Goal: Information Seeking & Learning: Find specific fact

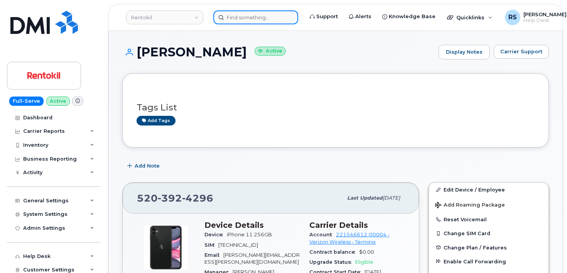
click at [231, 17] on input at bounding box center [255, 17] width 85 height 14
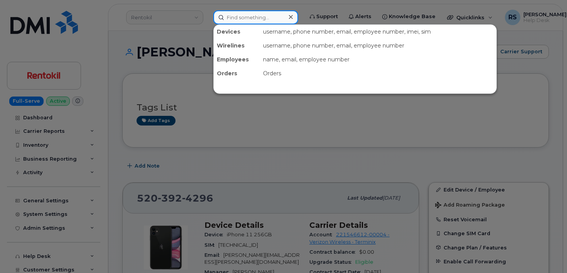
paste input "519.465.8805"
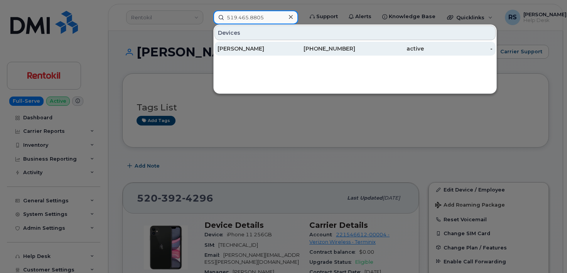
type input "519.465.8805"
click at [240, 47] on div "[PERSON_NAME]" at bounding box center [251, 49] width 69 height 8
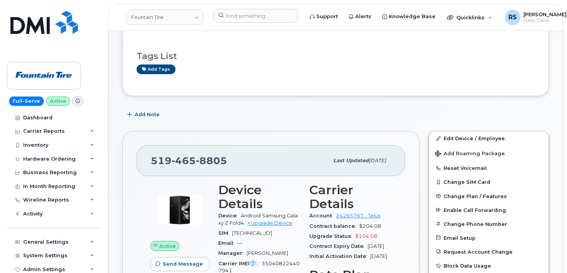
scroll to position [77, 0]
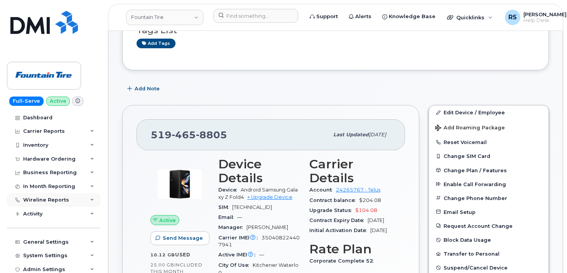
click at [57, 199] on div "Wireline Reports" at bounding box center [46, 200] width 46 height 6
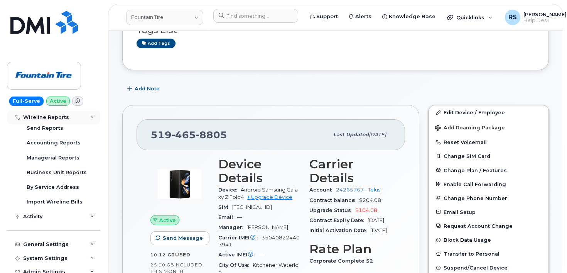
scroll to position [103, 0]
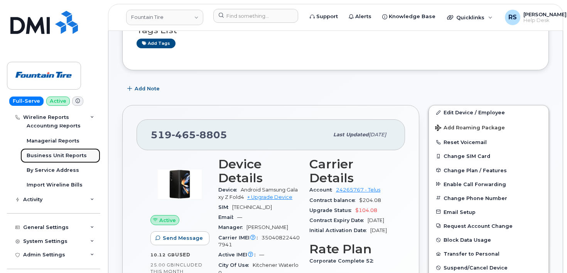
click at [59, 154] on div "Business Unit Reports" at bounding box center [57, 155] width 60 height 7
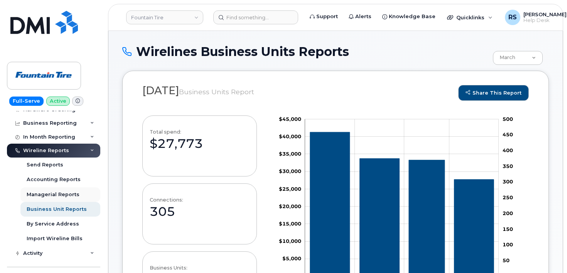
scroll to position [51, 0]
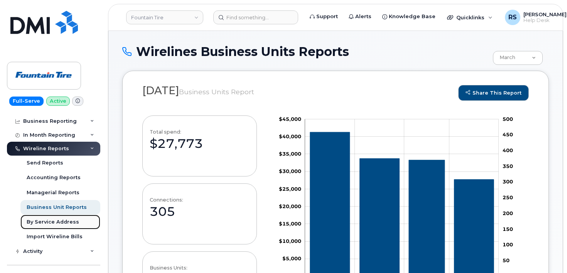
click at [50, 220] on div "By Service Address" at bounding box center [53, 221] width 52 height 7
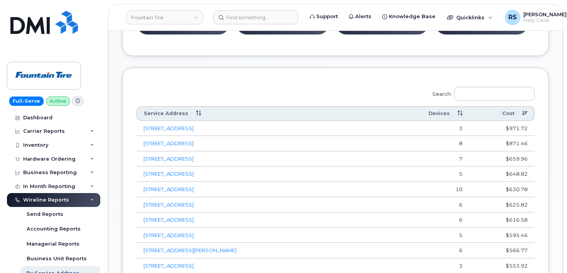
scroll to position [386, 0]
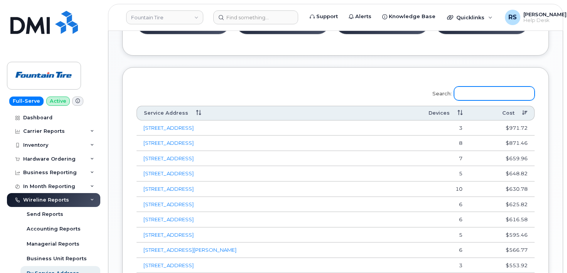
click at [480, 93] on input "Search:" at bounding box center [494, 93] width 81 height 14
type input "c"
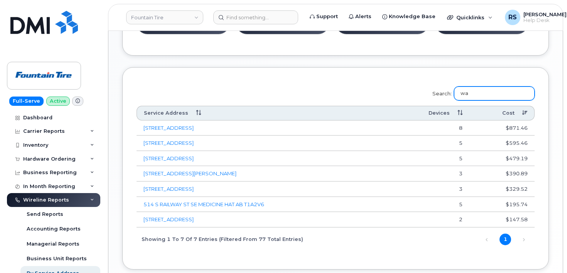
type input "w"
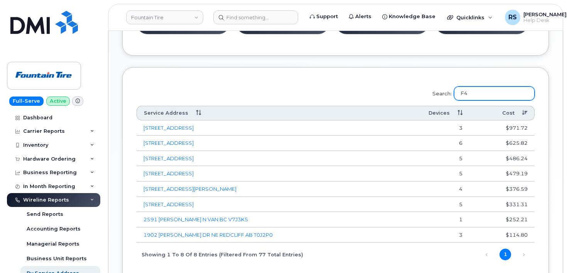
scroll to position [341, 0]
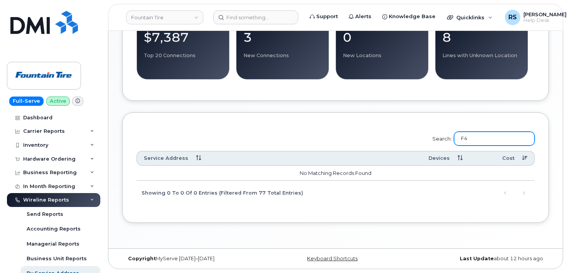
type input "F"
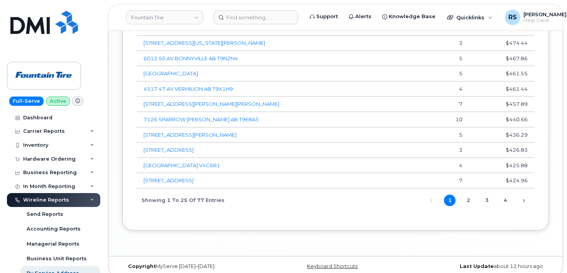
scroll to position [707, 0]
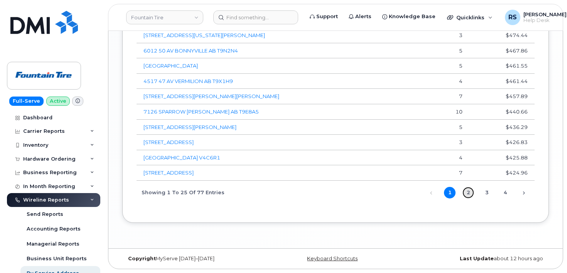
click at [468, 193] on link "2" at bounding box center [468, 193] width 12 height 12
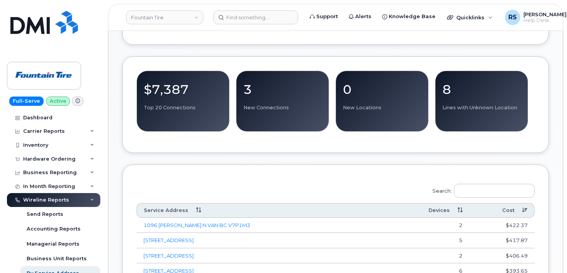
scroll to position [295, 0]
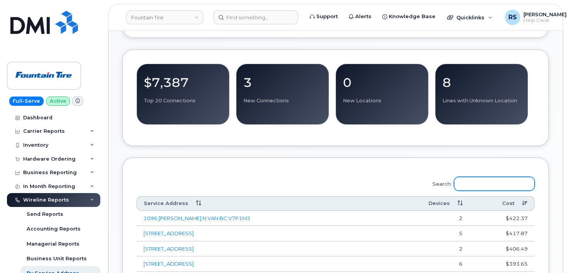
click at [471, 179] on input "Search:" at bounding box center [494, 184] width 81 height 14
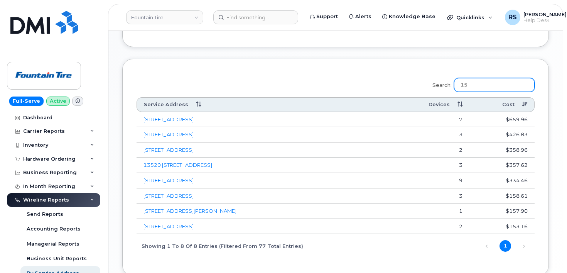
scroll to position [424, 0]
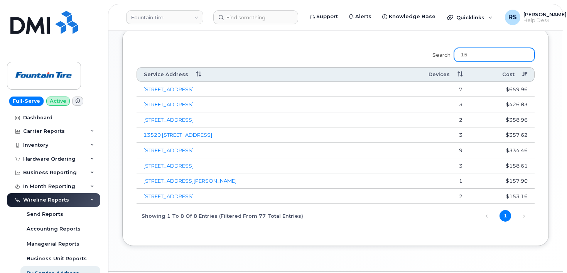
drag, startPoint x: 477, startPoint y: 52, endPoint x: 463, endPoint y: 52, distance: 13.9
click at [463, 52] on input "15" at bounding box center [494, 55] width 81 height 14
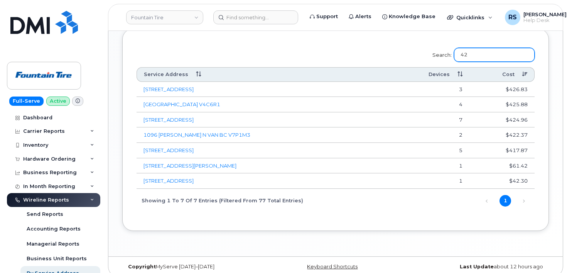
type input "420"
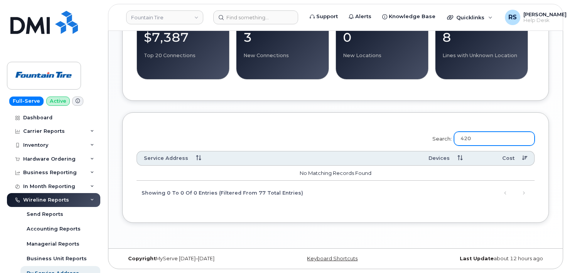
drag, startPoint x: 487, startPoint y: 138, endPoint x: 465, endPoint y: 138, distance: 22.0
click at [465, 138] on input "420" at bounding box center [494, 139] width 81 height 14
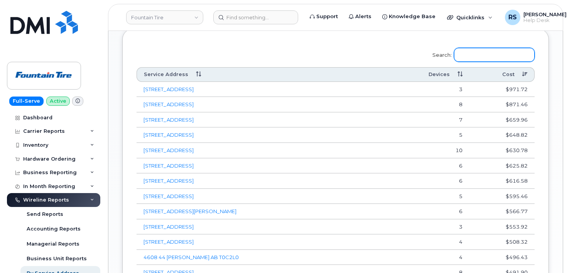
click at [475, 53] on input "Search:" at bounding box center [494, 55] width 81 height 14
paste input "Kitchener Waterloo"
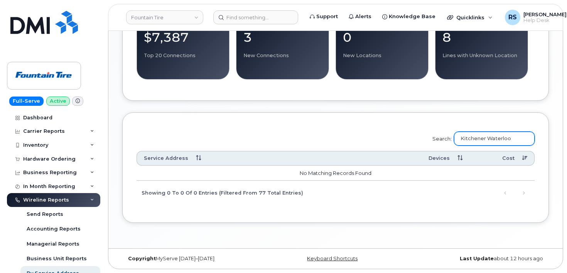
click at [519, 137] on input "Kitchener Waterloo" at bounding box center [494, 139] width 81 height 14
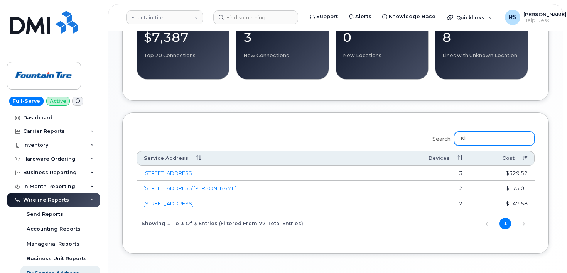
scroll to position [371, 0]
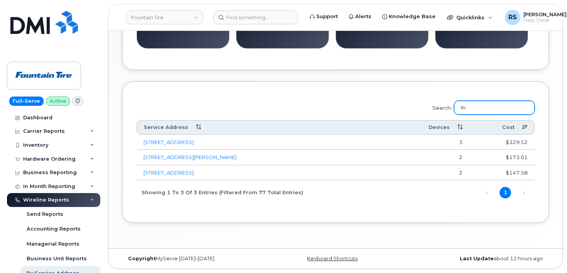
type input "K"
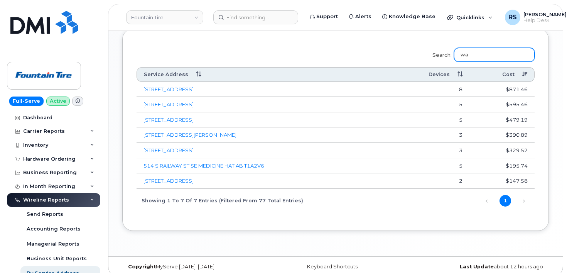
scroll to position [341, 0]
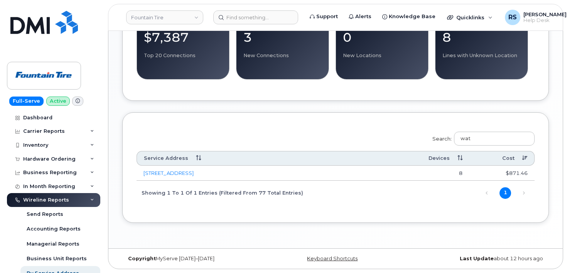
click at [319, 123] on div "Search: wat Service Address Devices Cost 1075 WATERTON AV PINCHER CREEK AB T0K1…" at bounding box center [335, 167] width 427 height 111
drag, startPoint x: 487, startPoint y: 138, endPoint x: 457, endPoint y: 137, distance: 30.5
click at [457, 137] on label "Search: wat" at bounding box center [480, 137] width 107 height 22
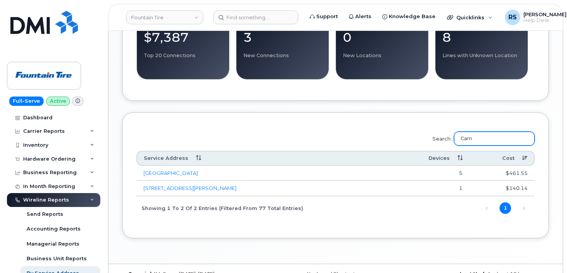
drag, startPoint x: 486, startPoint y: 140, endPoint x: 462, endPoint y: 138, distance: 24.3
click at [462, 138] on input "Cam" at bounding box center [494, 139] width 81 height 14
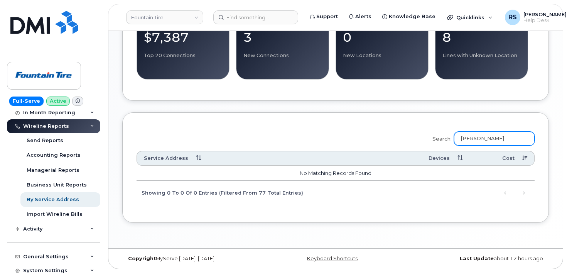
scroll to position [77, 0]
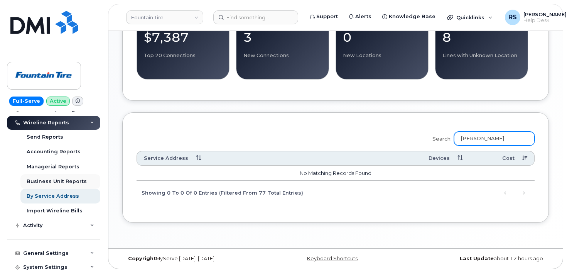
type input "Tim"
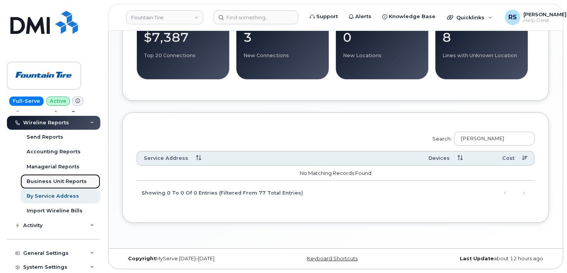
click at [57, 179] on div "Business Unit Reports" at bounding box center [57, 181] width 60 height 7
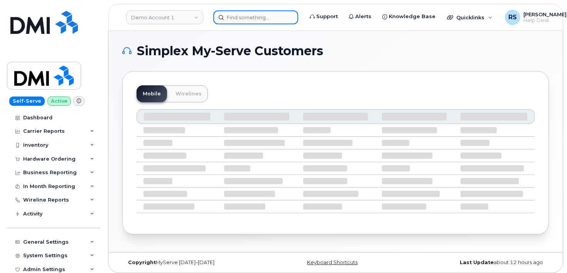
click at [232, 17] on input at bounding box center [255, 17] width 85 height 14
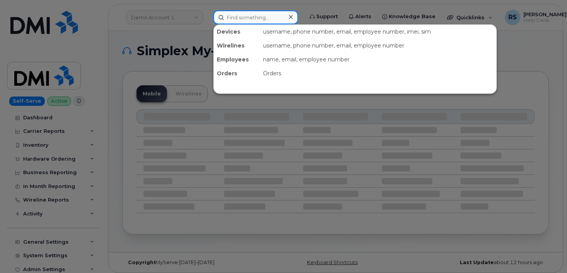
paste input "519.465.8805"
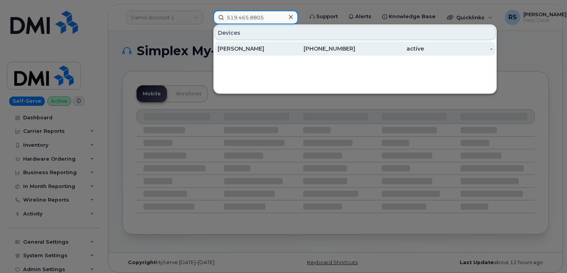
type input "519.465.8805"
click at [236, 46] on div "Tim Blaney" at bounding box center [251, 49] width 69 height 8
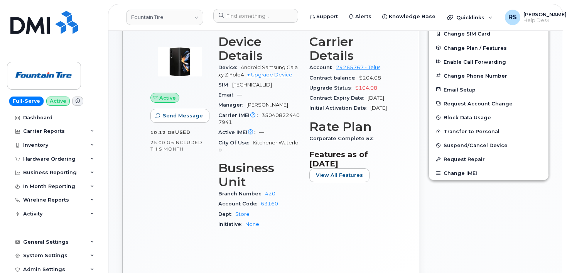
scroll to position [206, 0]
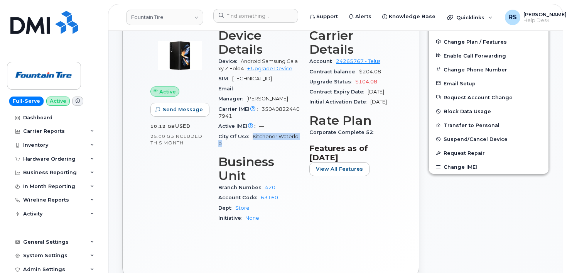
drag, startPoint x: 253, startPoint y: 137, endPoint x: 302, endPoint y: 137, distance: 49.4
click at [302, 137] on div "Device Details Device Android Samsung Galaxy Z Fold4 + Upgrade Device SIM [TECH…" at bounding box center [259, 129] width 91 height 210
copy span "Kitchener Waterloo"
drag, startPoint x: 280, startPoint y: 190, endPoint x: 261, endPoint y: 189, distance: 18.5
click at [261, 192] on div "Account Code 63160" at bounding box center [259, 197] width 82 height 10
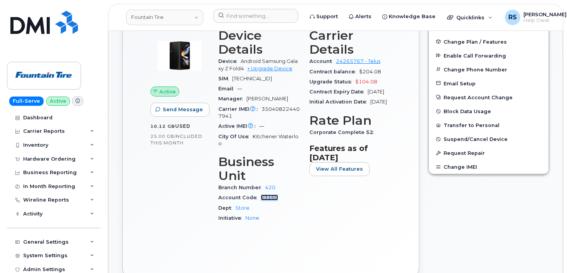
copy link "63160"
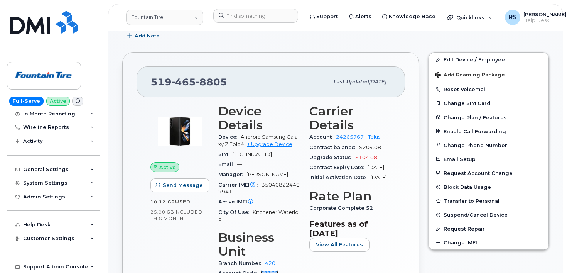
scroll to position [128, 0]
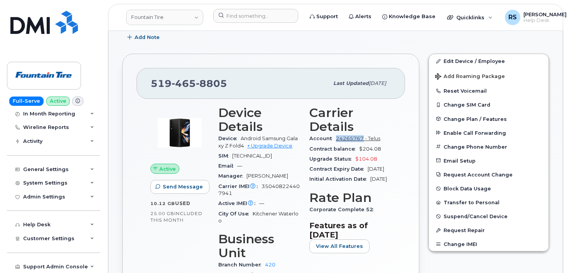
drag, startPoint x: 334, startPoint y: 139, endPoint x: 362, endPoint y: 139, distance: 28.5
click at [362, 139] on div "Account 24265767 - Telus" at bounding box center [350, 138] width 82 height 10
copy link "24265767"
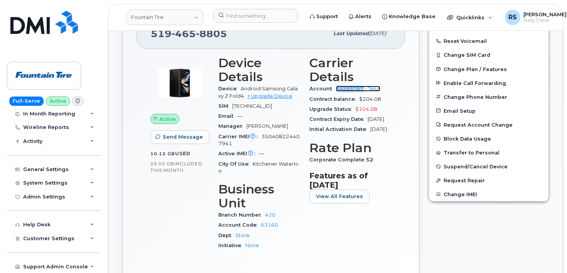
scroll to position [180, 0]
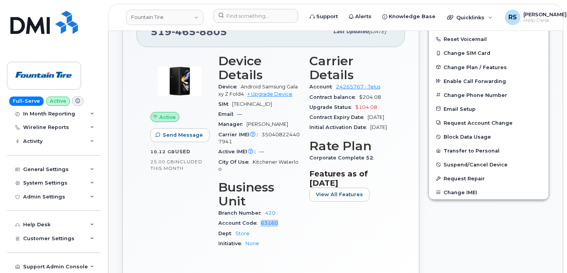
drag, startPoint x: 280, startPoint y: 217, endPoint x: 259, endPoint y: 216, distance: 20.8
click at [259, 218] on div "Account Code 63160" at bounding box center [259, 223] width 82 height 10
copy link "63160"
click at [173, 205] on div "Active Send Message 10.12 GB  used 25.00 GB  included this month" at bounding box center [180, 154] width 68 height 210
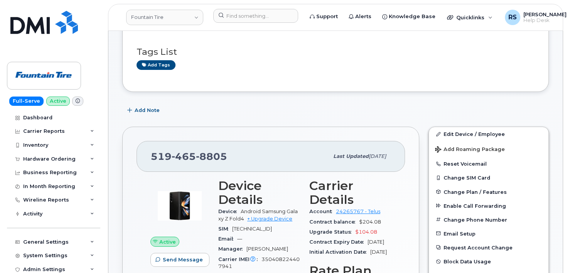
scroll to position [0, 0]
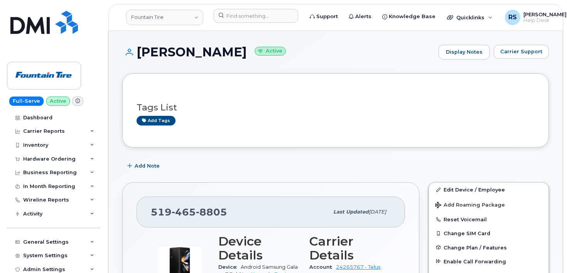
click at [241, 167] on div "Add Note" at bounding box center [335, 166] width 427 height 14
click at [243, 167] on div "Add Note" at bounding box center [335, 166] width 427 height 14
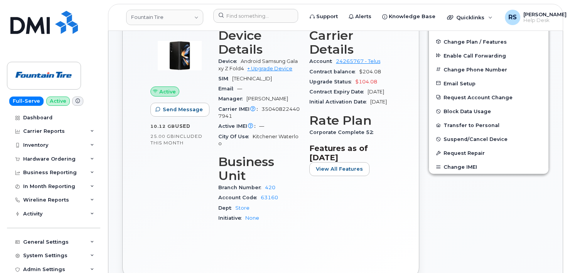
click at [76, 100] on icon at bounding box center [78, 101] width 4 height 4
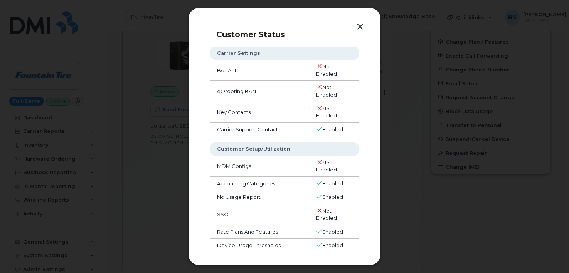
click at [361, 25] on button "button" at bounding box center [360, 27] width 12 height 11
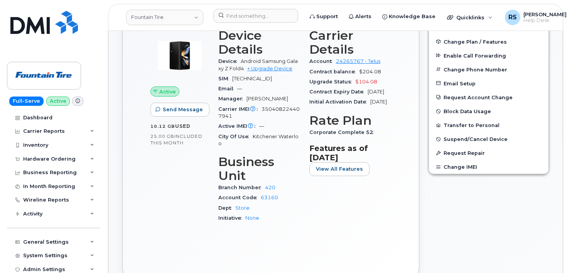
click at [176, 190] on div "Active Send Message 10.12 GB  used 25.00 GB  included this month" at bounding box center [180, 129] width 68 height 210
click at [355, 60] on link "24265767 - Telus" at bounding box center [358, 61] width 44 height 6
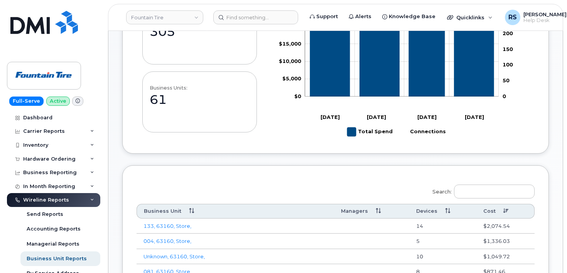
scroll to position [257, 0]
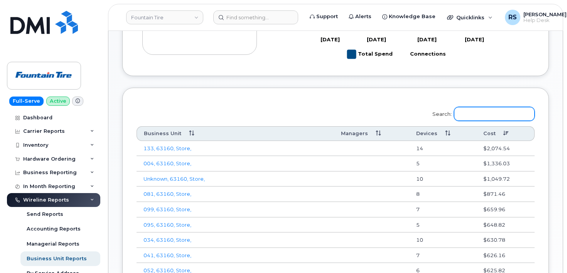
click at [475, 113] on input "Search:" at bounding box center [494, 114] width 81 height 14
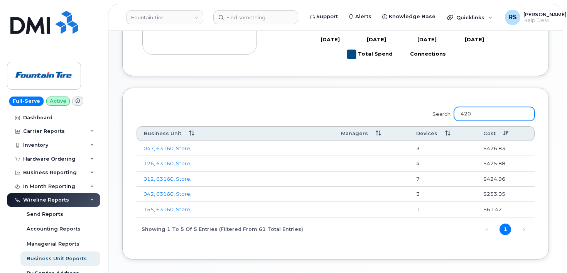
scroll to position [233, 0]
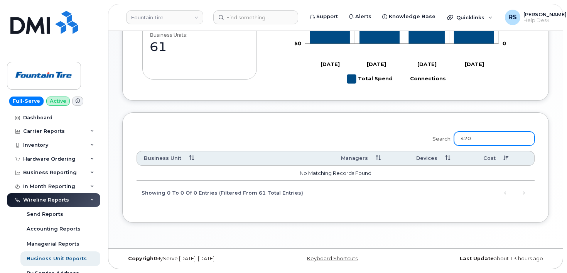
drag, startPoint x: 492, startPoint y: 137, endPoint x: 464, endPoint y: 137, distance: 28.2
click at [464, 137] on input "420" at bounding box center [494, 139] width 81 height 14
type input "[GEOGRAPHIC_DATA]"
drag, startPoint x: 507, startPoint y: 141, endPoint x: 463, endPoint y: 139, distance: 44.0
click at [463, 139] on input "[GEOGRAPHIC_DATA]" at bounding box center [494, 139] width 81 height 14
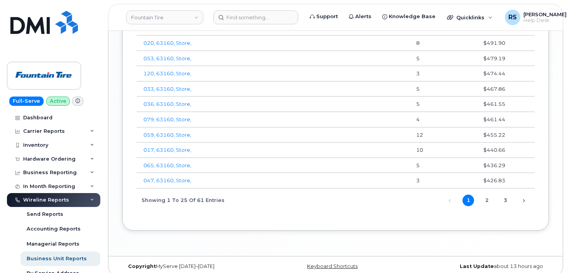
scroll to position [599, 0]
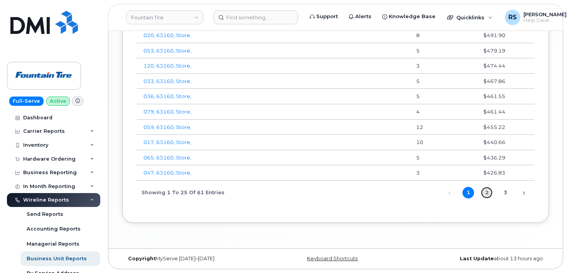
click at [486, 191] on link "2" at bounding box center [487, 193] width 12 height 12
click at [506, 190] on link "3" at bounding box center [505, 193] width 12 height 12
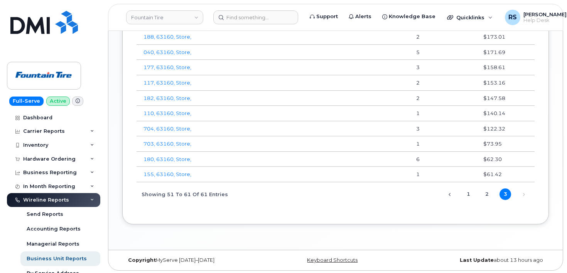
scroll to position [385, 0]
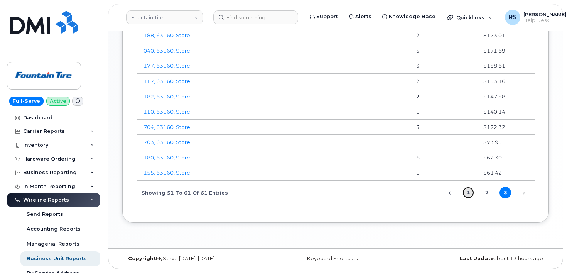
click at [467, 192] on link "1" at bounding box center [468, 193] width 12 height 12
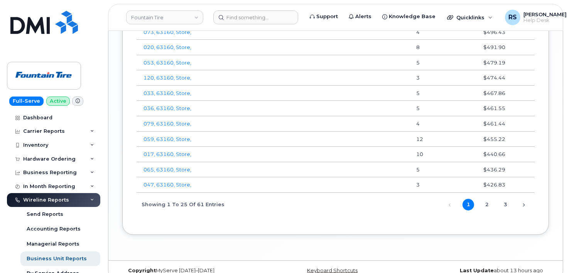
scroll to position [591, 0]
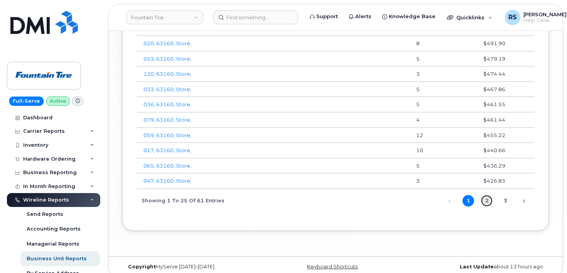
click at [487, 200] on link "2" at bounding box center [487, 201] width 12 height 12
click at [166, 164] on link "042, 63160, Store," at bounding box center [167, 165] width 48 height 6
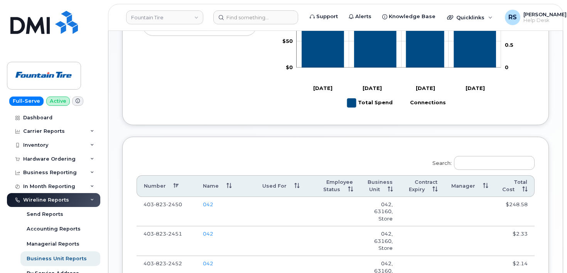
scroll to position [231, 0]
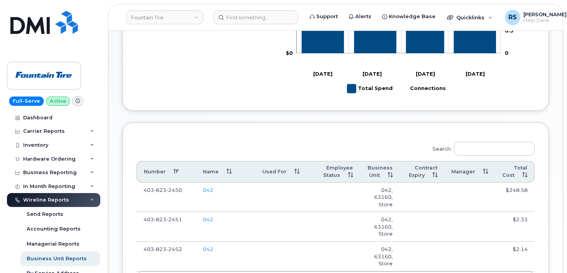
click at [167, 140] on div "Search: Number Name Used For Employee Status Business Unit Contract Expiry Mana…" at bounding box center [336, 227] width 398 height 180
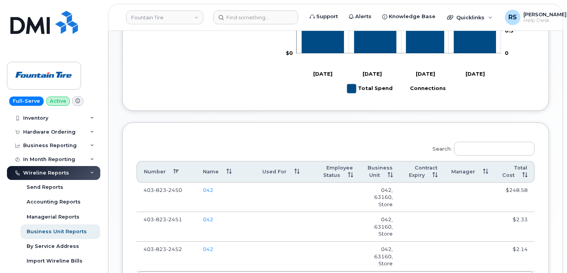
scroll to position [103, 0]
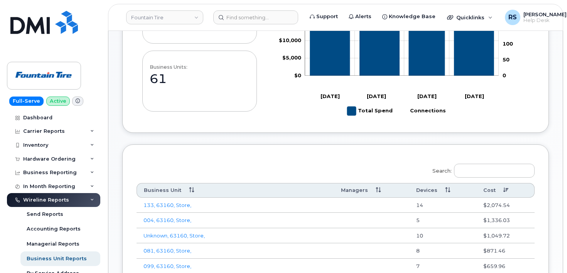
scroll to position [206, 0]
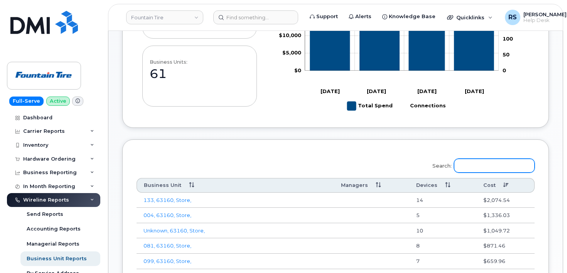
click at [470, 167] on input "Search:" at bounding box center [494, 165] width 81 height 14
paste input "519.465.8805"
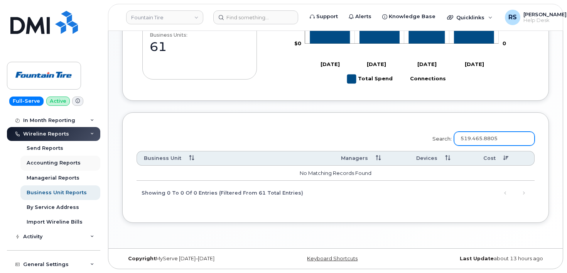
scroll to position [77, 0]
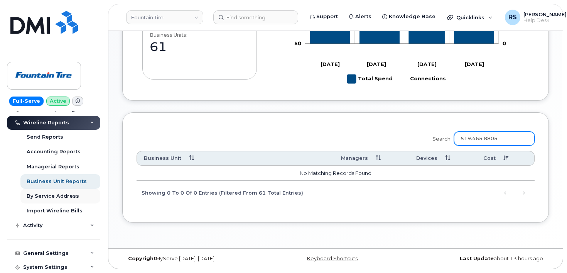
type input "519.465.8805"
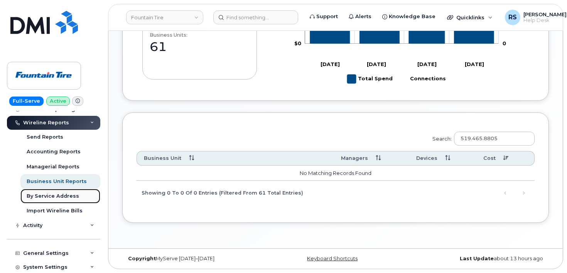
click at [56, 194] on div "By Service Address" at bounding box center [53, 195] width 52 height 7
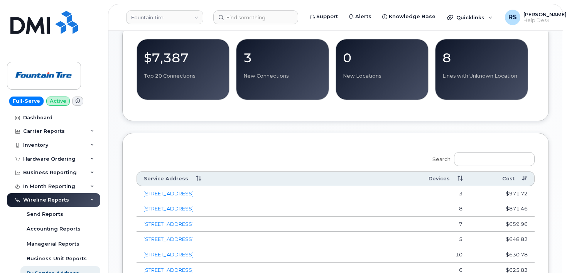
scroll to position [334, 0]
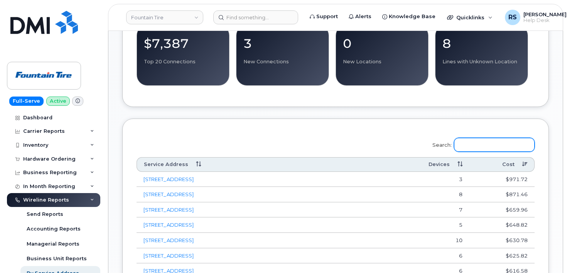
click at [474, 142] on input "Search:" at bounding box center [494, 145] width 81 height 14
type input "o"
click at [480, 145] on input "Search:" at bounding box center [494, 145] width 81 height 14
click at [478, 145] on input "Search:" at bounding box center [494, 145] width 81 height 14
paste input "15 Wanless Ct"
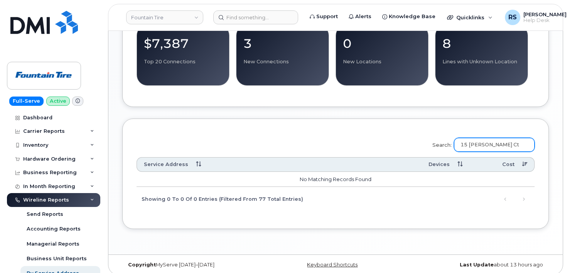
type input "15 Wanless Ct"
click at [291, 144] on div "Search: 15 Wanless Ct Service Address Devices Cost No matching records found Sh…" at bounding box center [336, 172] width 398 height 78
click at [213, 127] on div "Search: 15 Wanless Ct Service Address Devices Cost No matching records found Sh…" at bounding box center [335, 173] width 427 height 110
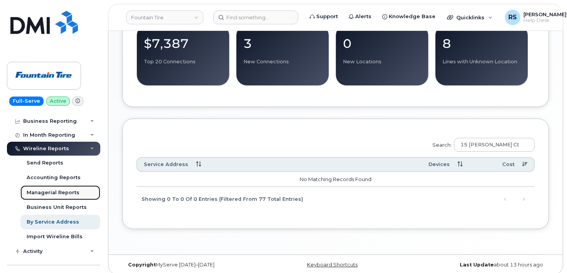
click at [43, 193] on div "Managerial Reports" at bounding box center [53, 192] width 53 height 7
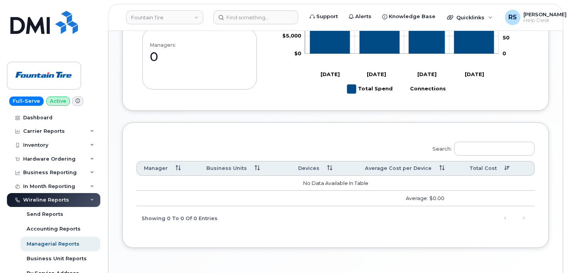
scroll to position [231, 0]
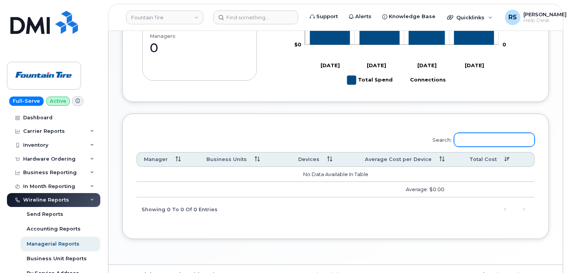
click at [473, 140] on input "Search:" at bounding box center [494, 140] width 81 height 14
type input "420"
click at [325, 135] on div "Search: 420 Manager Business Units Devices Average Cost per Device Total Cost N…" at bounding box center [336, 174] width 398 height 93
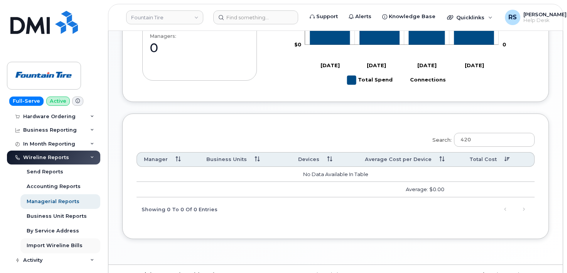
scroll to position [51, 0]
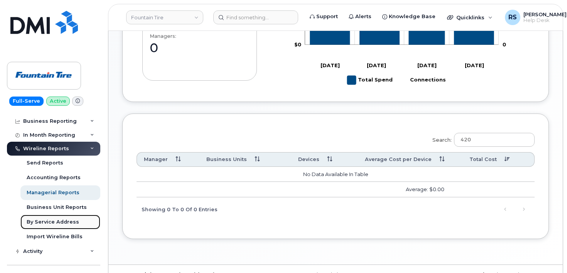
click at [59, 221] on div "By Service Address" at bounding box center [53, 221] width 52 height 7
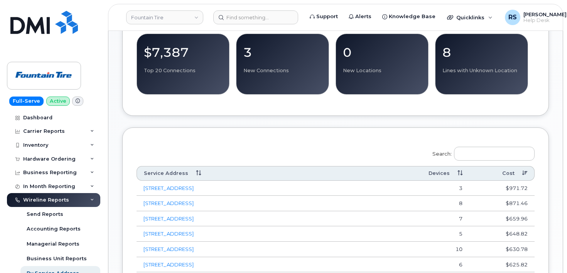
scroll to position [334, 0]
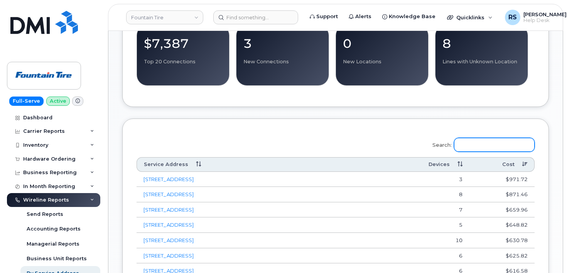
click at [466, 143] on input "Search:" at bounding box center [494, 145] width 81 height 14
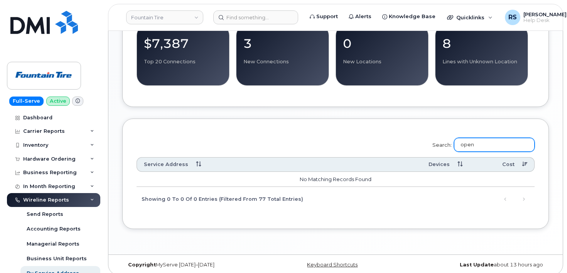
type input "open"
click at [332, 137] on div "Search: open Service Address Devices Cost No matching records found Showing 0 t…" at bounding box center [336, 172] width 398 height 78
drag, startPoint x: 495, startPoint y: 145, endPoint x: 457, endPoint y: 143, distance: 37.8
click at [457, 143] on label "Search: open" at bounding box center [480, 144] width 107 height 22
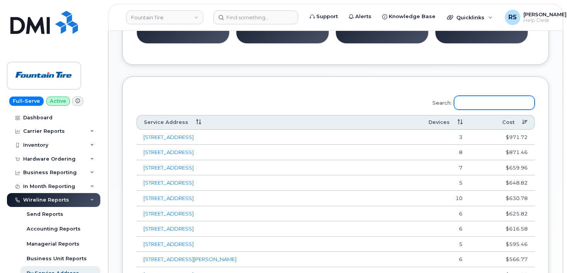
scroll to position [386, 0]
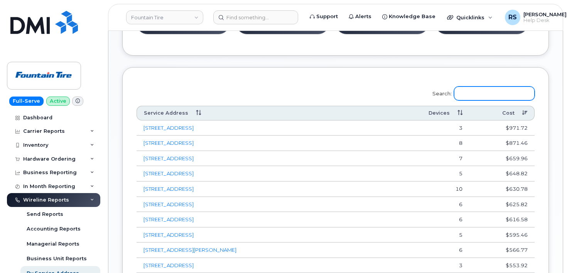
click at [472, 92] on input "Search:" at bounding box center [494, 93] width 81 height 14
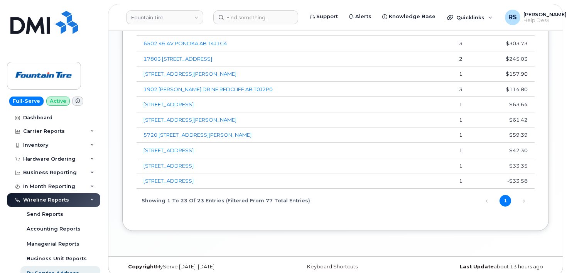
scroll to position [643, 0]
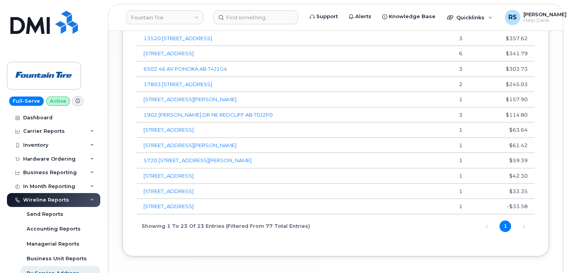
type input "ON"
click at [48, 227] on div "Accounting Reports" at bounding box center [54, 228] width 54 height 7
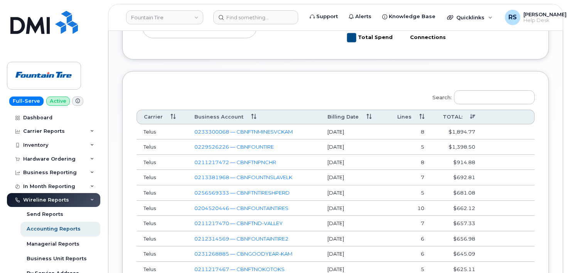
scroll to position [283, 0]
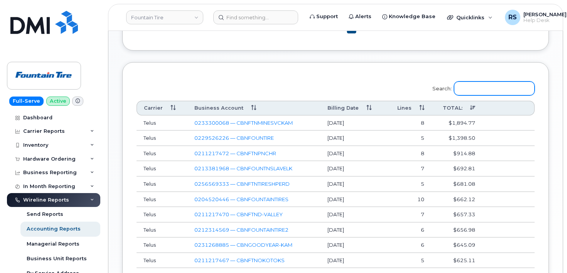
click at [473, 88] on input "Search:" at bounding box center [494, 88] width 81 height 14
paste input "24265767"
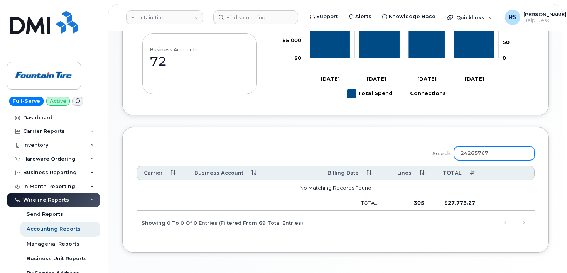
scroll to position [222, 0]
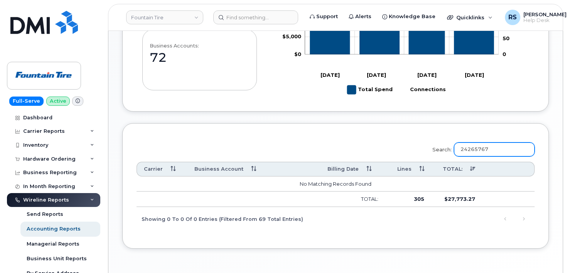
drag, startPoint x: 500, startPoint y: 148, endPoint x: 479, endPoint y: 150, distance: 21.3
click at [417, 143] on div "Search: 24265767 Carrier Business Account Billing Date Lines TOTAL: No matching…" at bounding box center [336, 183] width 398 height 93
paste input "63160"
type input "63160"
click at [400, 139] on div "Search: 63160 Carrier Business Account Billing Date Lines TOTAL: No matching re…" at bounding box center [336, 183] width 398 height 93
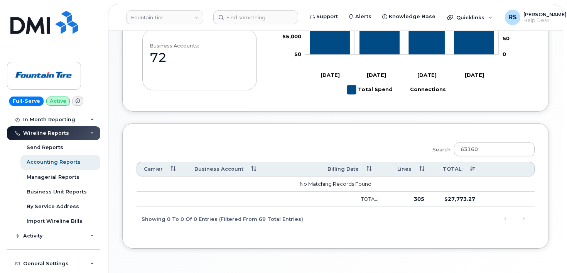
scroll to position [77, 0]
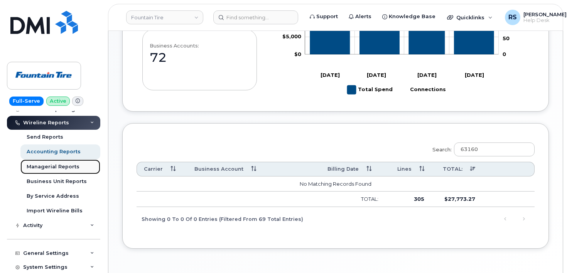
click at [54, 165] on div "Managerial Reports" at bounding box center [53, 166] width 53 height 7
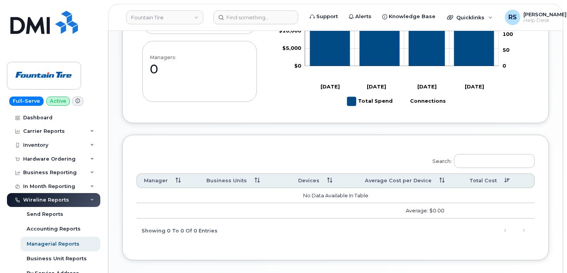
scroll to position [231, 0]
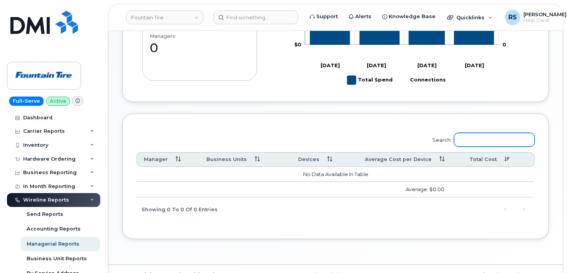
click at [481, 139] on input "Search:" at bounding box center [494, 140] width 81 height 14
paste input "[PERSON_NAME]"
drag, startPoint x: 500, startPoint y: 138, endPoint x: 464, endPoint y: 142, distance: 36.4
click at [464, 142] on input "Tim Blaney" at bounding box center [494, 140] width 81 height 14
paste input "F420"
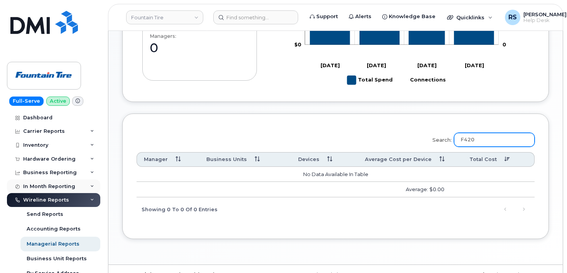
scroll to position [26, 0]
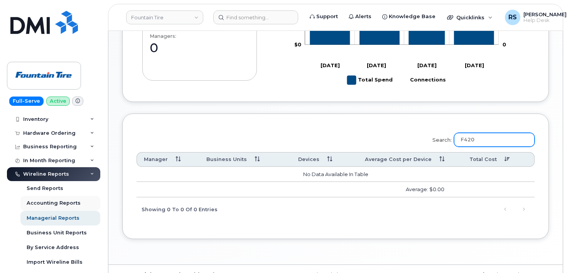
type input "F420"
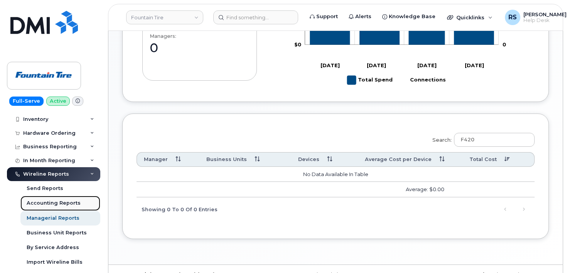
click at [58, 202] on div "Accounting Reports" at bounding box center [54, 202] width 54 height 7
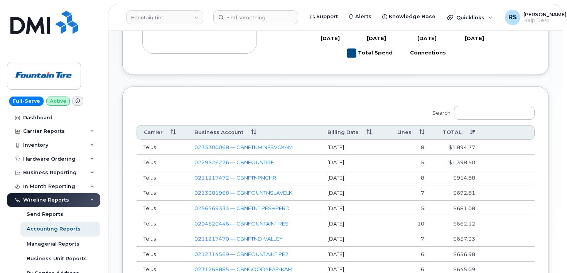
scroll to position [231, 0]
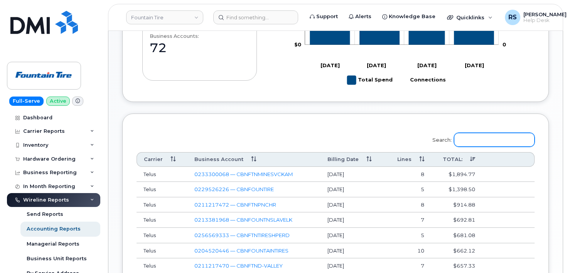
click at [467, 137] on input "Search:" at bounding box center [494, 140] width 81 height 14
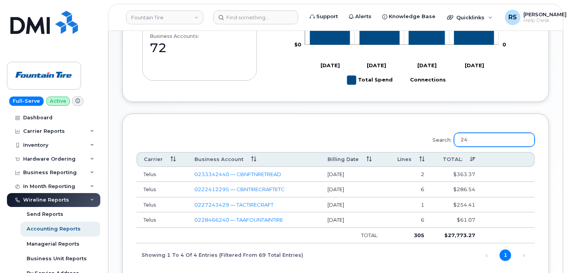
type input "2"
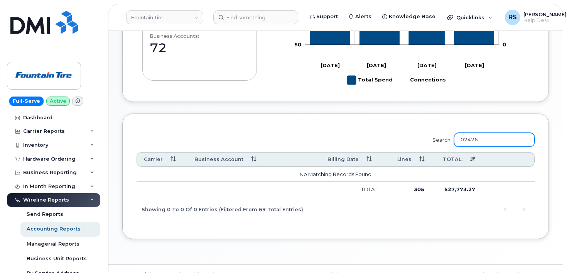
type input "02426"
click at [309, 131] on div "Search: 02426 Carrier Business Account Billing Date Lines TOTAL: No matching re…" at bounding box center [336, 174] width 398 height 93
click at [247, 131] on div "Search: 02426 Carrier Business Account Billing Date Lines TOTAL: No matching re…" at bounding box center [336, 174] width 398 height 93
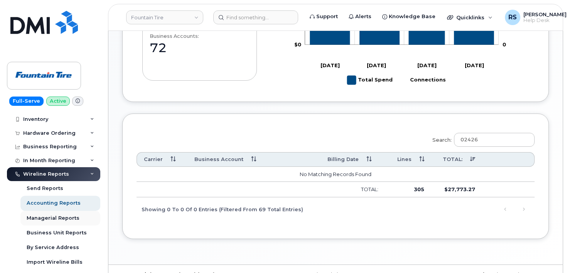
scroll to position [77, 0]
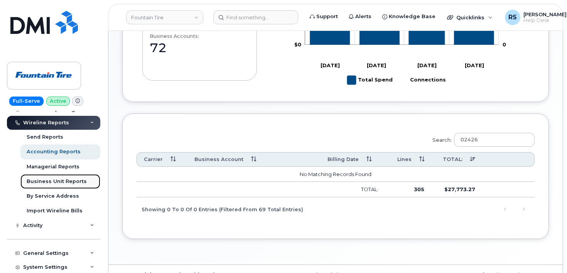
click at [52, 179] on div "Business Unit Reports" at bounding box center [57, 181] width 60 height 7
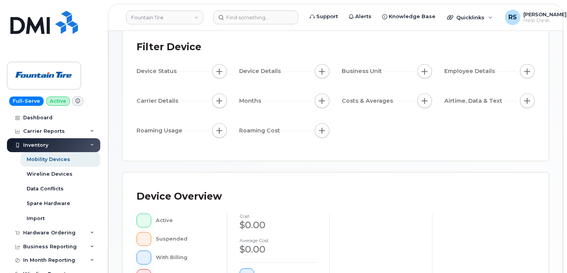
scroll to position [51, 0]
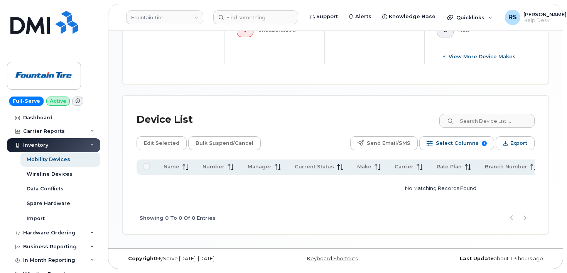
scroll to position [329, 0]
click at [48, 172] on div "Wireline Devices" at bounding box center [50, 173] width 46 height 7
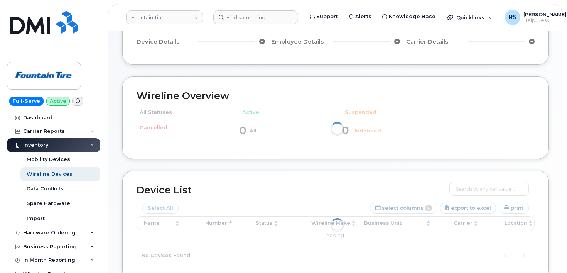
scroll to position [77, 0]
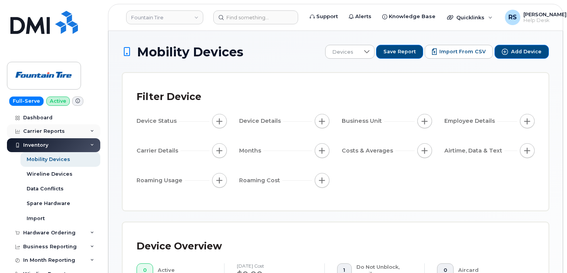
click at [45, 133] on div "Carrier Reports" at bounding box center [44, 131] width 42 height 6
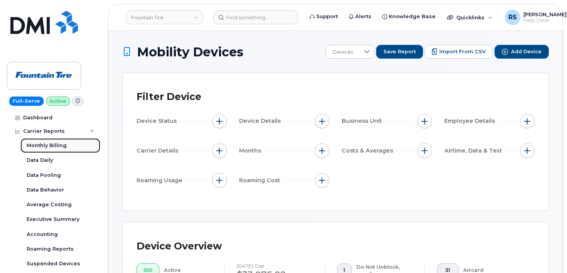
click at [56, 144] on div "Monthly Billing" at bounding box center [47, 145] width 40 height 7
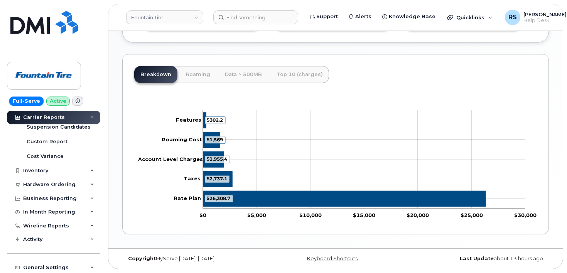
scroll to position [154, 0]
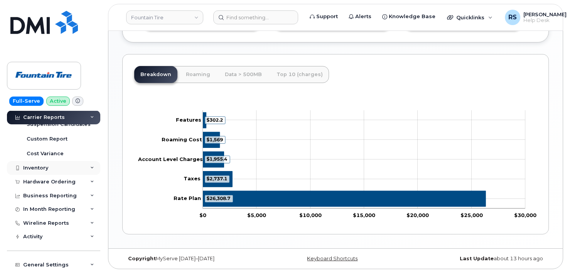
click at [39, 167] on div "Inventory" at bounding box center [35, 168] width 25 height 6
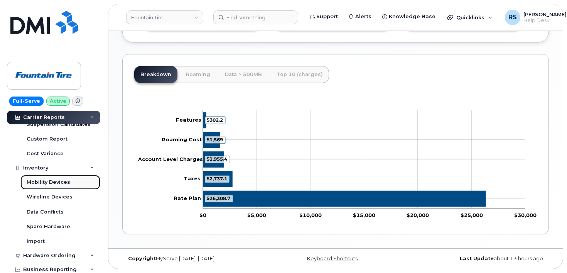
click at [53, 180] on div "Mobility Devices" at bounding box center [49, 182] width 44 height 7
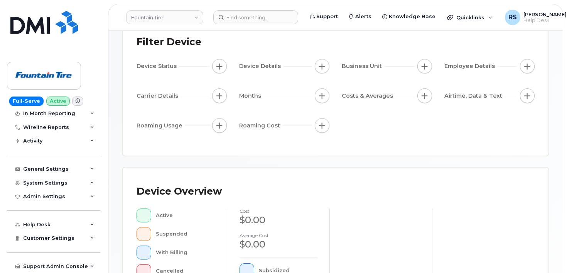
scroll to position [77, 0]
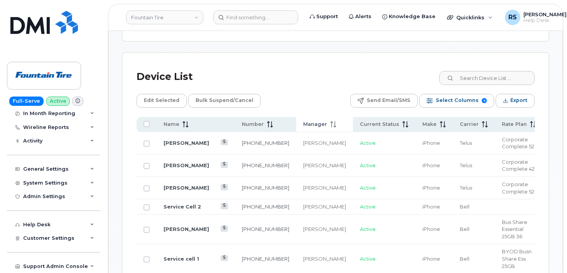
scroll to position [380, 0]
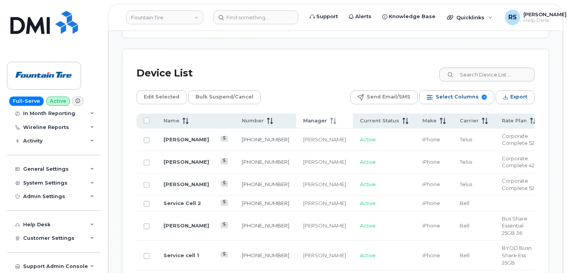
click at [303, 119] on span "Manager" at bounding box center [315, 120] width 24 height 7
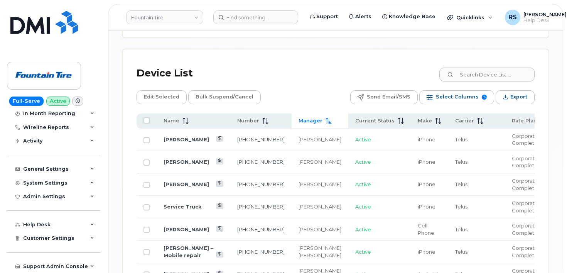
click at [298, 119] on span "Manager" at bounding box center [310, 120] width 24 height 7
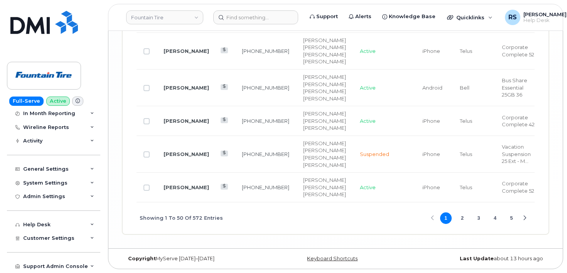
scroll to position [2123, 0]
click at [464, 218] on button "2" at bounding box center [462, 218] width 12 height 12
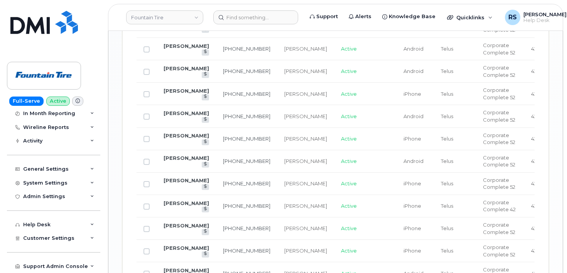
scroll to position [1115, 0]
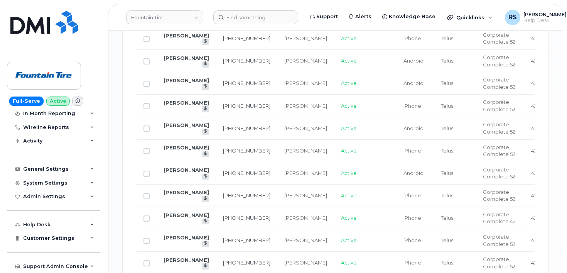
checkbox input "true"
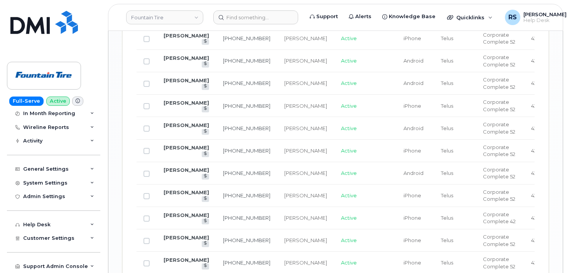
checkbox input "true"
click at [148, 20] on input "Row Unselected" at bounding box center [146, 16] width 6 height 6
checkbox input "true"
click at [148, 42] on input "Row Unselected" at bounding box center [146, 39] width 6 height 6
checkbox input "true"
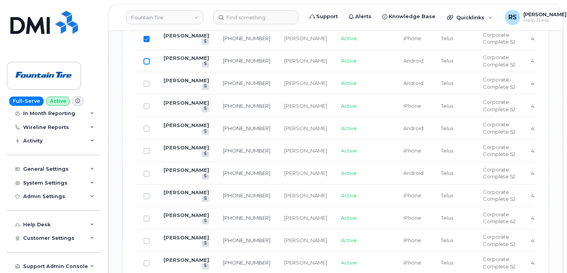
click at [148, 64] on input "Row Unselected" at bounding box center [146, 61] width 6 height 6
checkbox input "true"
click at [145, 87] on input "Row Unselected" at bounding box center [146, 84] width 6 height 6
checkbox input "true"
click at [147, 109] on input "Row Unselected" at bounding box center [146, 106] width 6 height 6
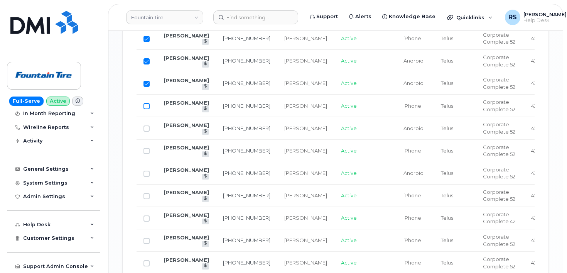
checkbox input "true"
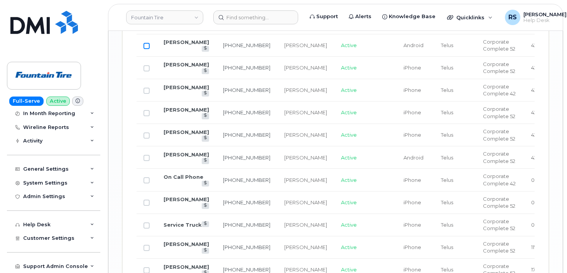
scroll to position [1244, 0]
click at [147, 3] on input "Row Unselected" at bounding box center [146, 0] width 6 height 6
checkbox input "true"
click at [147, 25] on input "Row Unselected" at bounding box center [146, 22] width 6 height 6
checkbox input "true"
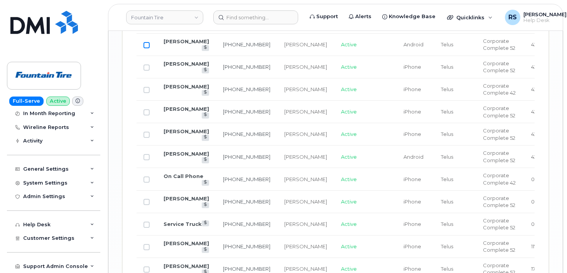
click at [148, 48] on input "Row Unselected" at bounding box center [146, 45] width 6 height 6
checkbox input "true"
click at [147, 71] on input "Row Unselected" at bounding box center [146, 67] width 6 height 6
checkbox input "true"
click at [146, 93] on input "Row Unselected" at bounding box center [146, 90] width 6 height 6
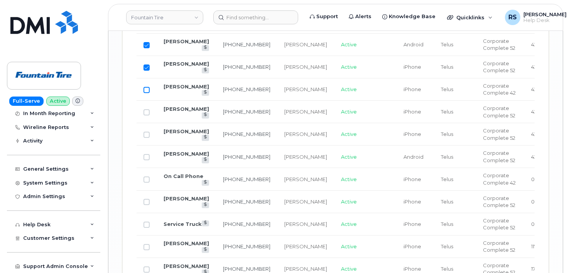
checkbox input "true"
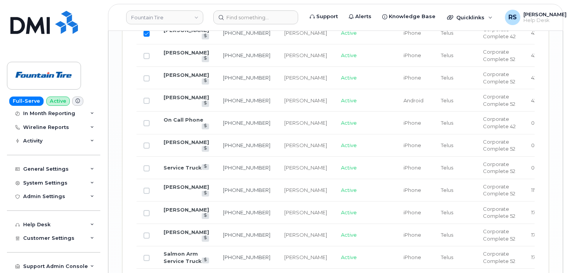
scroll to position [1321, 0]
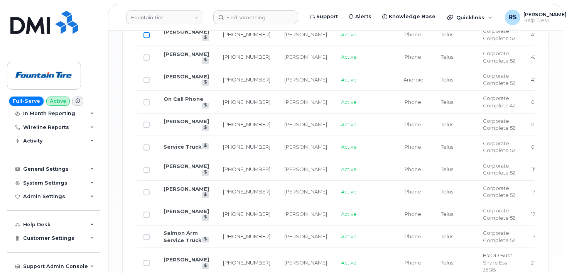
click at [146, 38] on input "Row Unselected" at bounding box center [146, 35] width 6 height 6
checkbox input "true"
click at [147, 61] on input "Row Unselected" at bounding box center [146, 57] width 6 height 6
checkbox input "true"
click at [147, 83] on input "Row Unselected" at bounding box center [146, 80] width 6 height 6
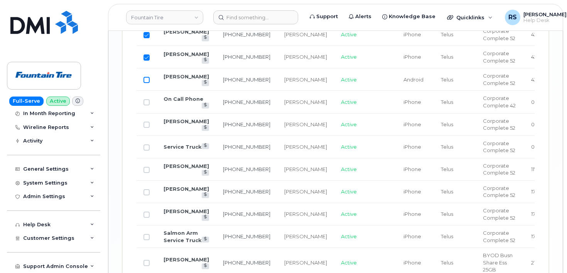
checkbox input "true"
click at [147, 105] on input "Row Unselected" at bounding box center [146, 102] width 6 height 6
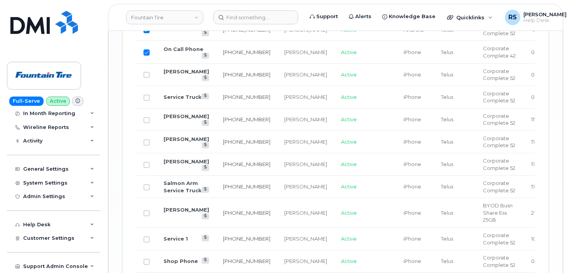
scroll to position [1372, 0]
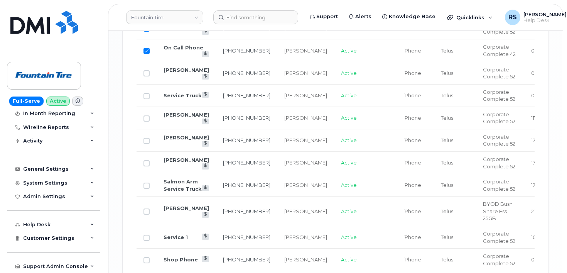
click at [145, 54] on input "Row Selected" at bounding box center [146, 51] width 6 height 6
checkbox input "false"
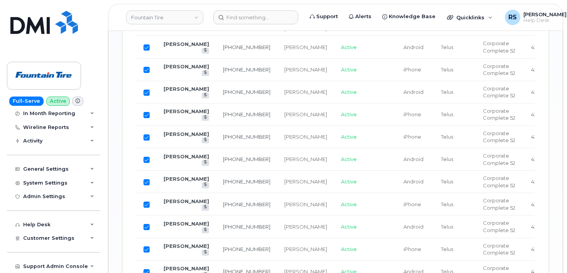
scroll to position [1012, 0]
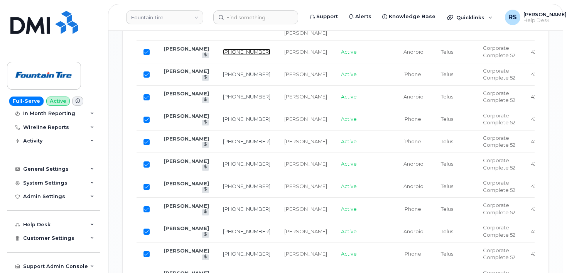
click at [223, 55] on link "226-581-3592" at bounding box center [246, 52] width 47 height 6
click at [203, 57] on icon at bounding box center [205, 54] width 4 height 4
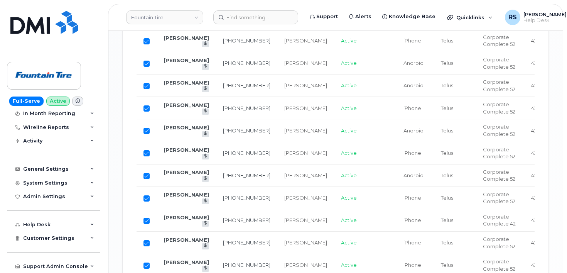
scroll to position [1089, 0]
click at [174, 19] on link "Zach Birch" at bounding box center [187, 16] width 46 height 6
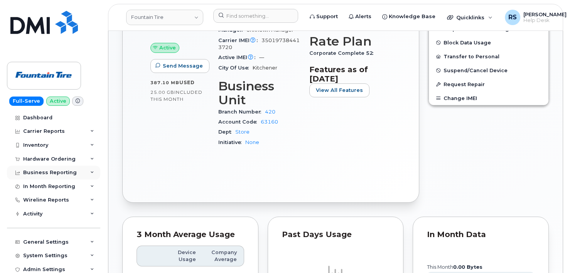
scroll to position [283, 0]
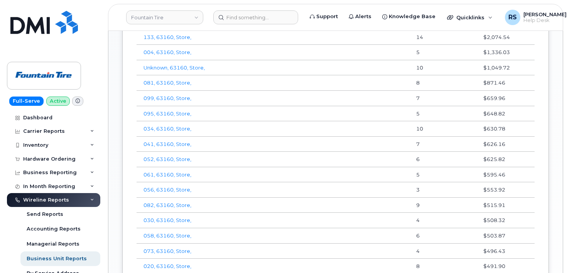
scroll to position [368, 0]
click at [157, 66] on link "Unknown, 63160, Store," at bounding box center [173, 68] width 61 height 6
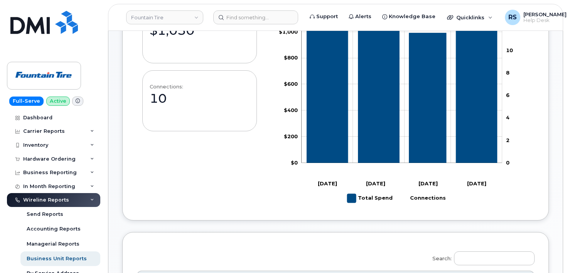
scroll to position [69, 0]
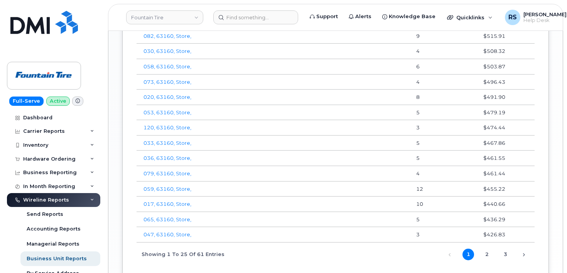
scroll to position [566, 0]
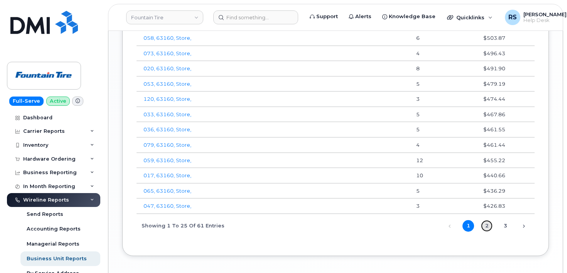
click at [486, 226] on link "2" at bounding box center [487, 226] width 12 height 12
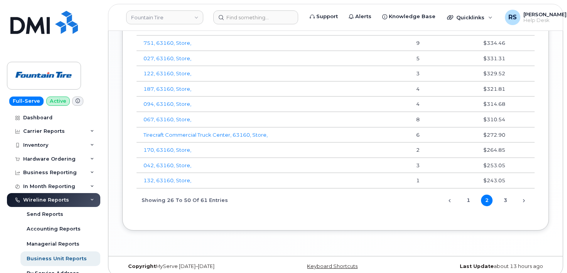
scroll to position [599, 0]
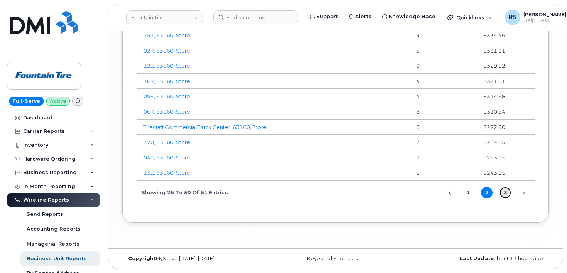
click at [505, 190] on link "3" at bounding box center [505, 193] width 12 height 12
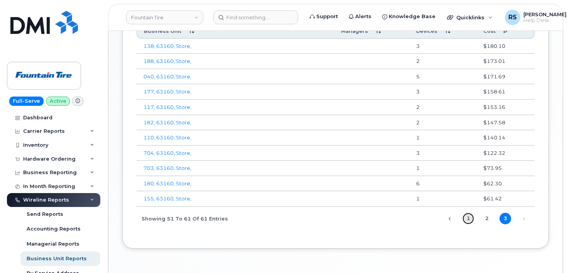
click at [469, 217] on link "1" at bounding box center [468, 218] width 12 height 12
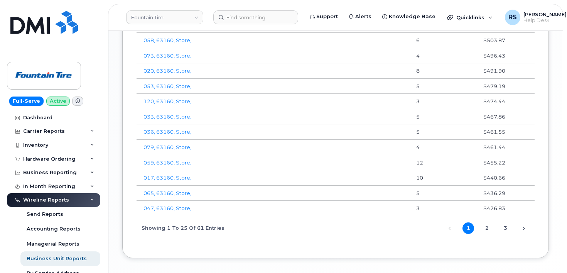
scroll to position [565, 0]
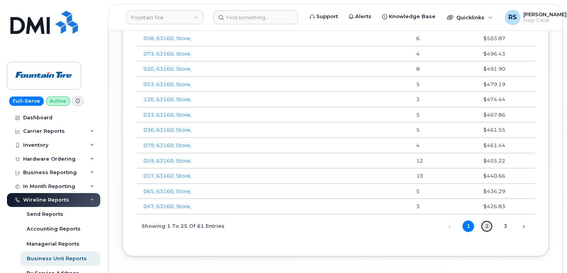
click at [487, 226] on link "2" at bounding box center [487, 226] width 12 height 12
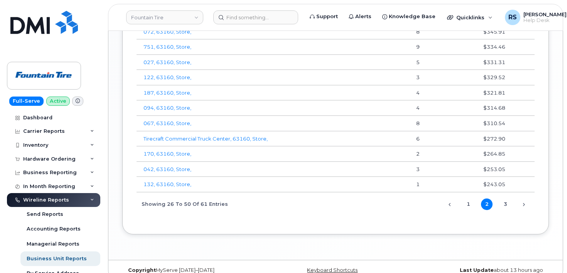
scroll to position [591, 0]
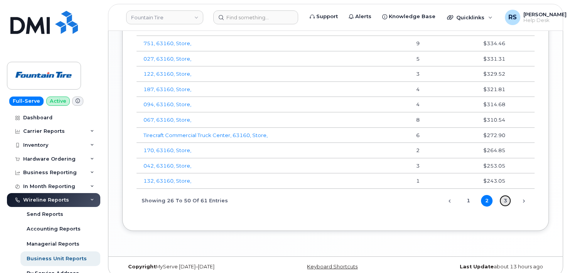
click at [507, 202] on link "3" at bounding box center [505, 201] width 12 height 12
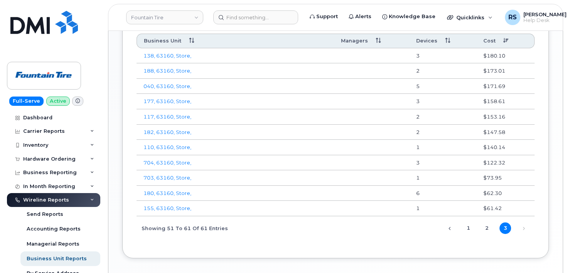
scroll to position [359, 0]
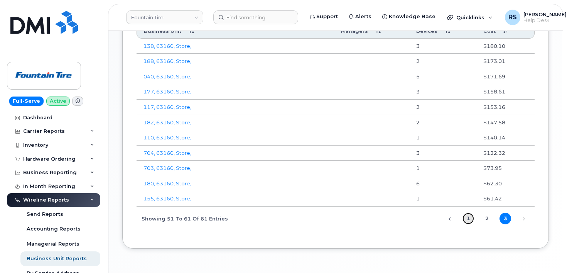
click at [469, 218] on link "1" at bounding box center [468, 218] width 12 height 12
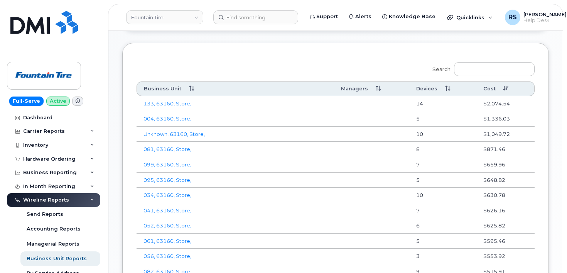
scroll to position [282, 0]
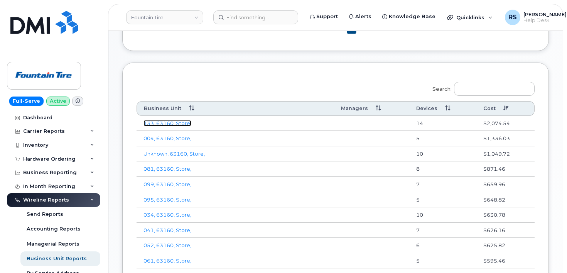
click at [160, 121] on link "133, 63160, Store," at bounding box center [167, 123] width 48 height 6
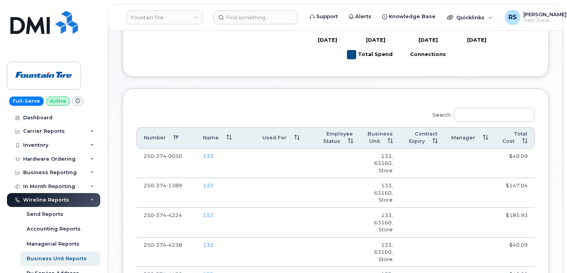
scroll to position [180, 0]
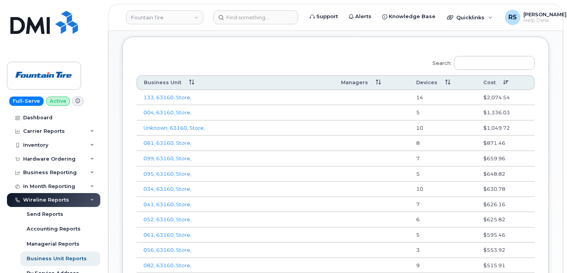
scroll to position [309, 0]
click at [163, 187] on link "034, 63160, Store," at bounding box center [167, 188] width 48 height 6
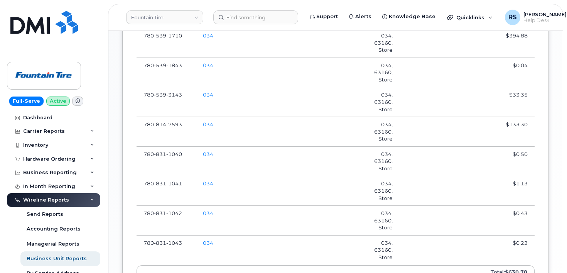
scroll to position [557, 0]
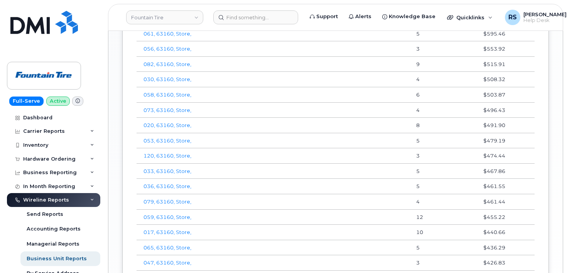
scroll to position [514, 0]
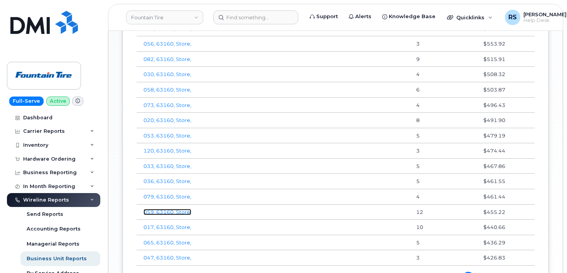
click at [174, 209] on link "059, 63160, Store," at bounding box center [167, 212] width 48 height 6
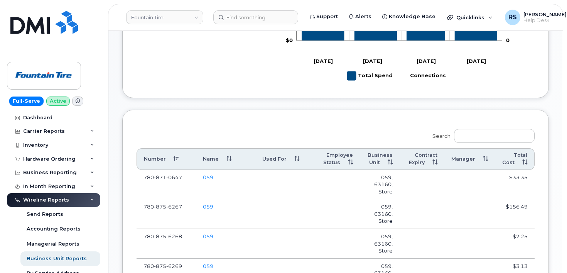
scroll to position [249, 0]
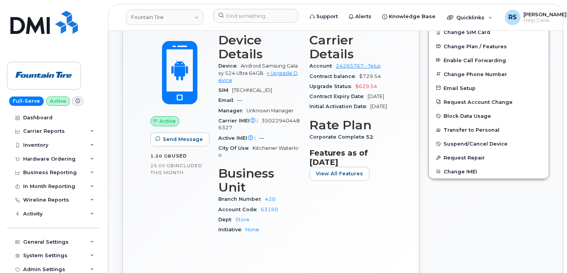
scroll to position [206, 0]
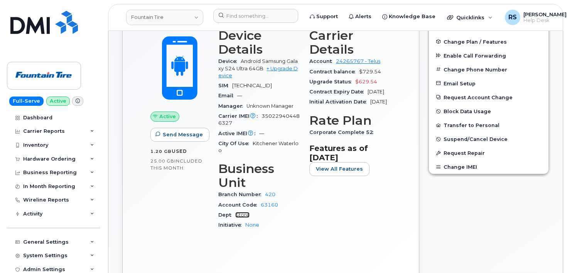
click at [243, 212] on link "Store" at bounding box center [242, 215] width 14 height 6
click at [270, 191] on link "420" at bounding box center [270, 194] width 10 height 6
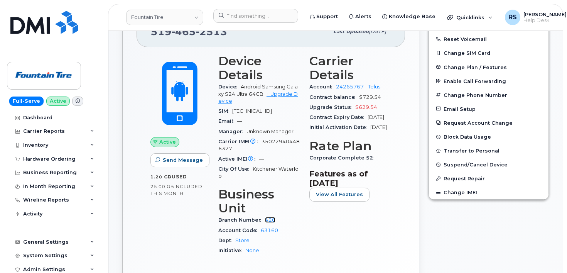
scroll to position [154, 0]
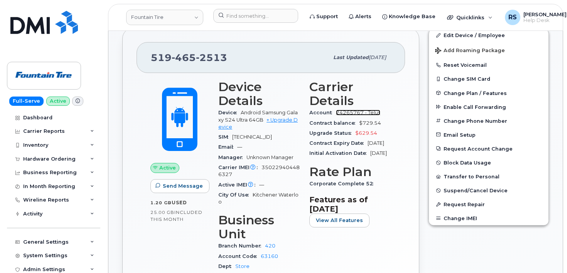
click at [346, 112] on link "24265767 - Telus" at bounding box center [358, 113] width 44 height 6
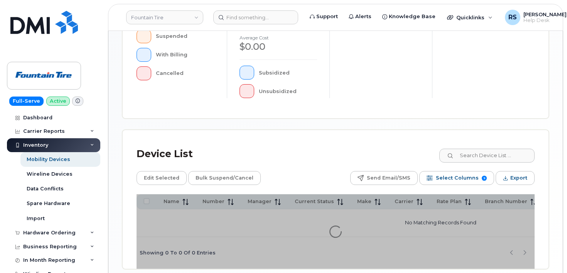
scroll to position [289, 0]
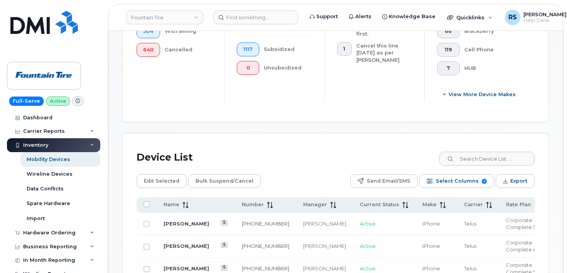
scroll to position [303, 0]
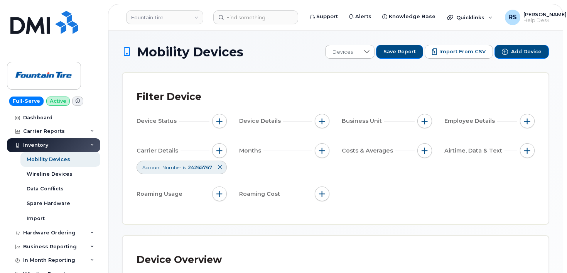
click at [425, 120] on span "button" at bounding box center [424, 121] width 6 height 6
click at [427, 145] on input "Manager" at bounding box center [426, 144] width 6 height 6
checkbox input "true"
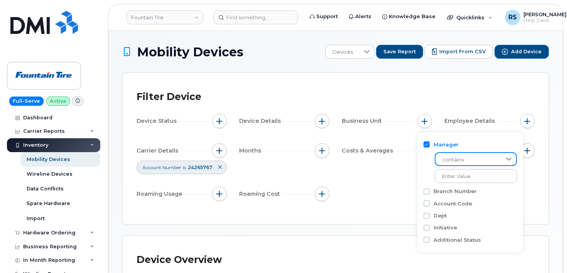
click at [451, 157] on span "contains" at bounding box center [468, 160] width 66 height 14
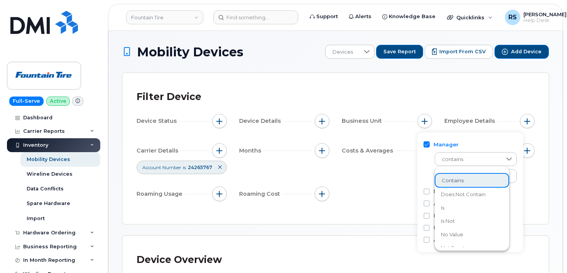
click at [444, 179] on span "contains" at bounding box center [453, 180] width 22 height 7
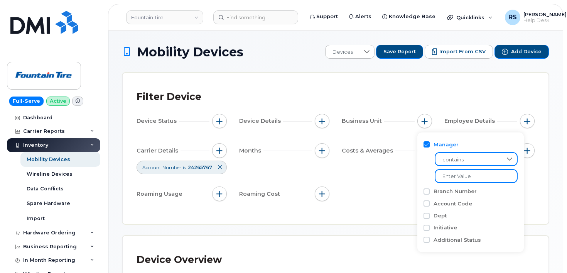
click at [454, 178] on input "text" at bounding box center [476, 176] width 83 height 14
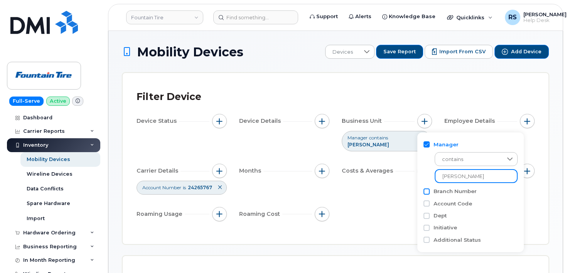
type input "Tim Blaney"
click at [428, 191] on input "Branch Number" at bounding box center [426, 191] width 6 height 6
checkbox input "true"
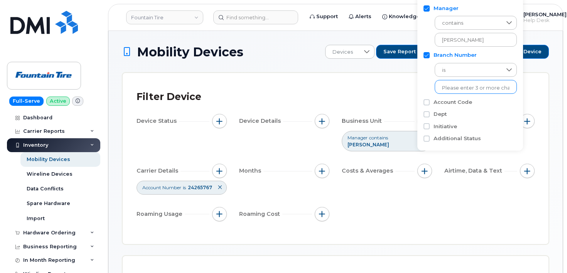
click at [455, 86] on input "text" at bounding box center [475, 87] width 67 height 7
type input "420"
click at [389, 91] on div "Filter Device" at bounding box center [336, 97] width 398 height 20
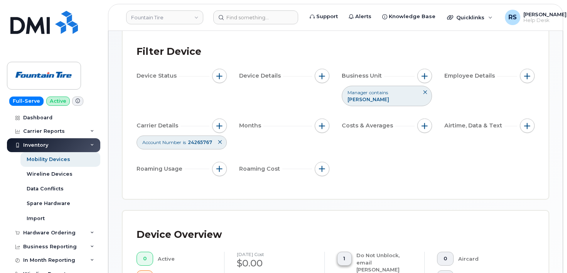
scroll to position [26, 0]
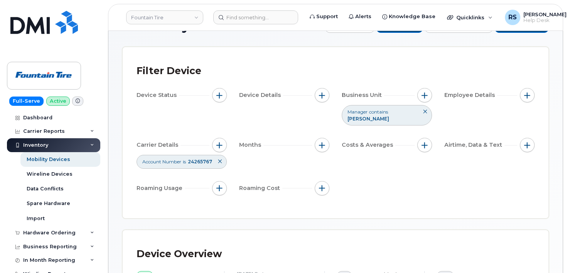
click at [219, 159] on icon at bounding box center [219, 161] width 5 height 5
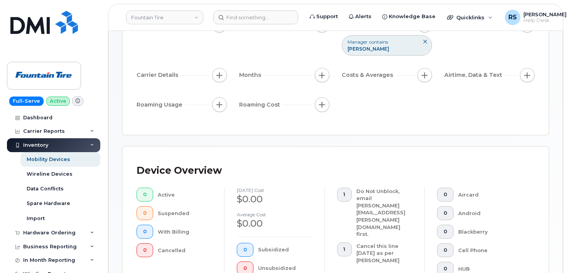
scroll to position [103, 0]
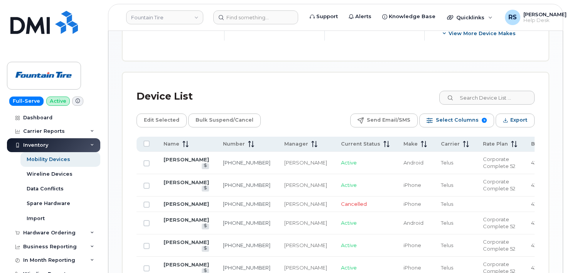
scroll to position [341, 0]
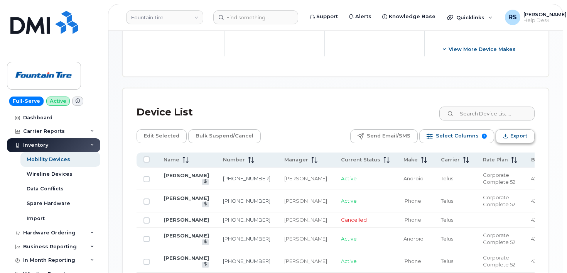
click at [516, 130] on span "Export" at bounding box center [518, 136] width 17 height 12
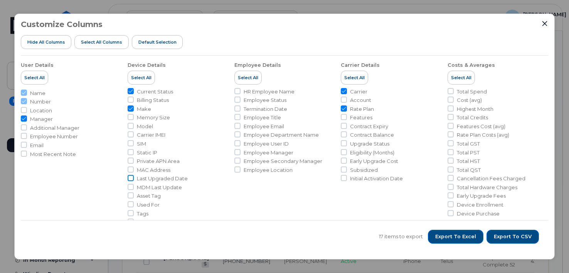
click at [132, 178] on input "Last Upgraded Date" at bounding box center [131, 178] width 6 height 6
checkbox input "true"
click at [344, 125] on input "Contract Expiry" at bounding box center [344, 126] width 6 height 6
checkbox input "true"
click at [343, 135] on input "Contract Balance" at bounding box center [344, 134] width 6 height 6
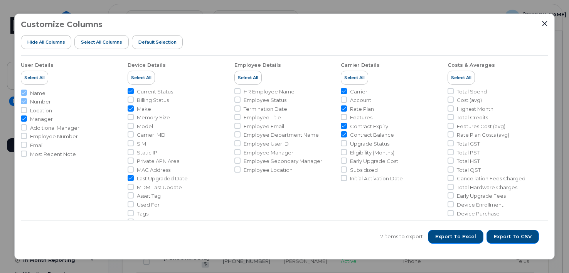
click at [343, 135] on input "Contract Balance" at bounding box center [344, 134] width 6 height 6
checkbox input "false"
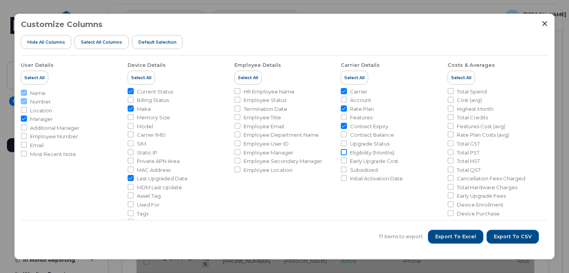
click at [344, 153] on input "Eligibility (Months)" at bounding box center [344, 152] width 6 height 6
checkbox input "true"
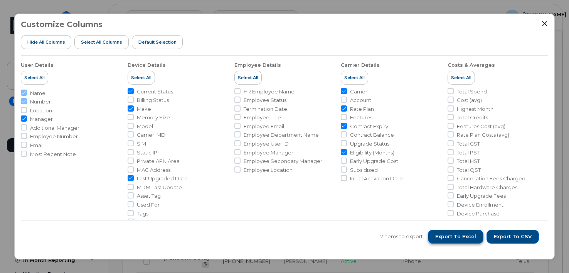
click at [464, 236] on span "Export to Excel" at bounding box center [455, 236] width 41 height 7
click at [546, 22] on icon "Close" at bounding box center [545, 23] width 6 height 6
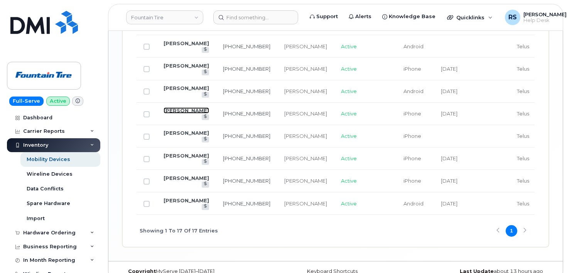
scroll to position [675, 0]
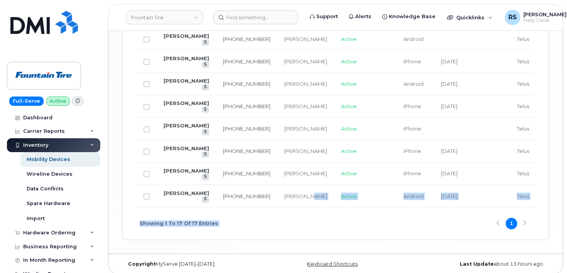
drag, startPoint x: 276, startPoint y: 225, endPoint x: 373, endPoint y: 229, distance: 96.9
click at [373, 229] on div "Name Number Manager Current Status Make Last Upgraded Date Carrier Rate Plan Co…" at bounding box center [336, 28] width 398 height 421
click at [334, 207] on td "Active" at bounding box center [365, 196] width 62 height 22
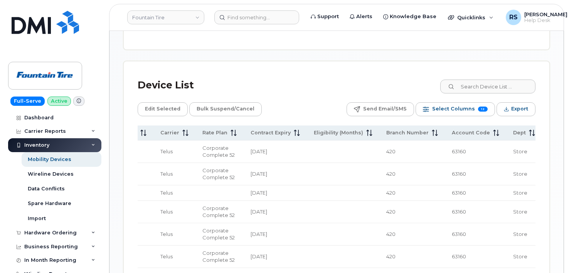
scroll to position [341, 0]
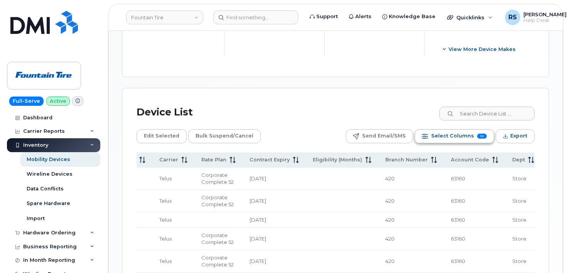
click at [446, 130] on span "Select Columns" at bounding box center [452, 136] width 43 height 12
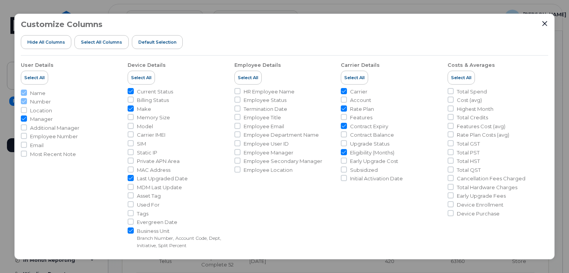
click at [343, 125] on input "Contract Expiry" at bounding box center [344, 126] width 6 height 6
checkbox input "false"
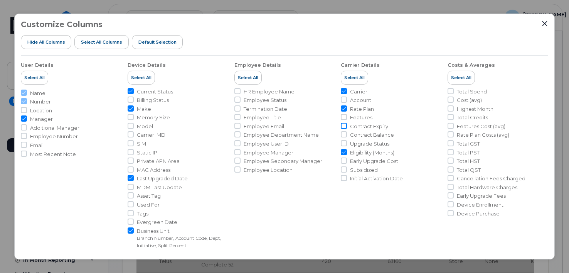
scroll to position [0, 347]
click at [130, 177] on input "Last Upgraded Date" at bounding box center [131, 178] width 6 height 6
checkbox input "false"
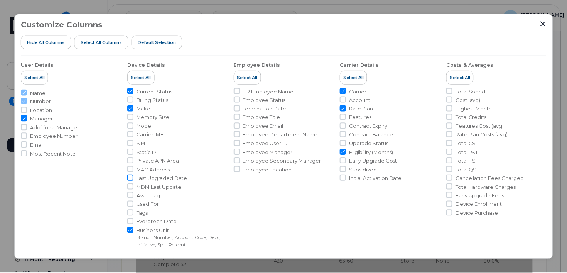
scroll to position [0, 273]
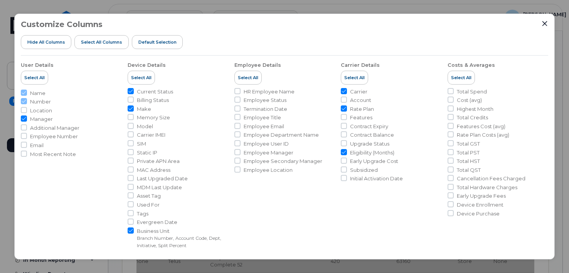
click at [270, 209] on li "Employee Details Select All HR Employee Name Employee Status Termination Date E…" at bounding box center [284, 152] width 101 height 193
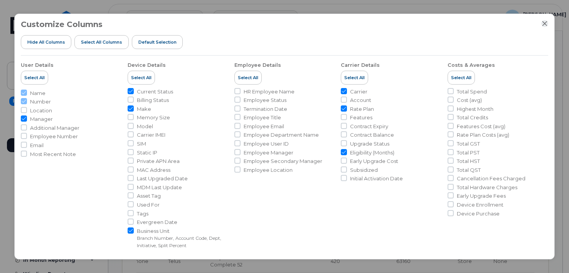
click at [546, 23] on icon "Close" at bounding box center [545, 23] width 5 height 5
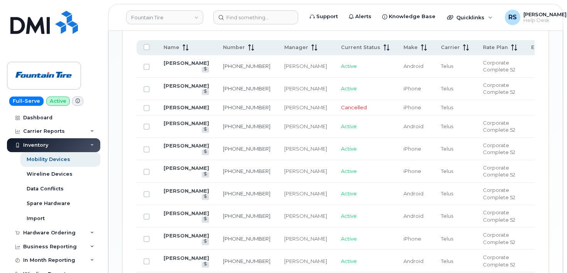
scroll to position [418, 0]
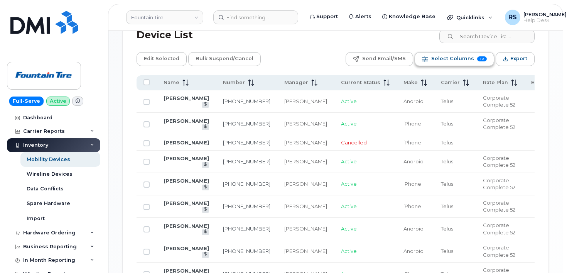
click at [455, 53] on span "Select Columns" at bounding box center [452, 59] width 43 height 12
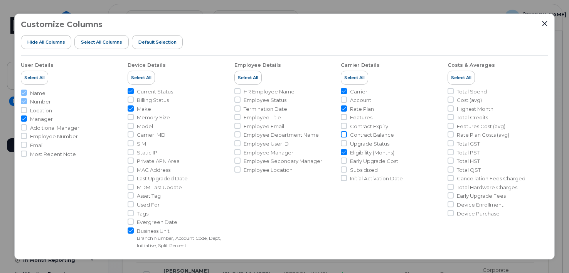
click at [343, 135] on input "Contract Balance" at bounding box center [344, 134] width 6 height 6
checkbox input "true"
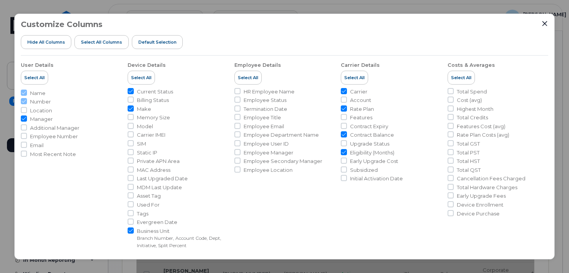
click at [343, 151] on input "Eligibility (Months)" at bounding box center [344, 152] width 6 height 6
checkbox input "false"
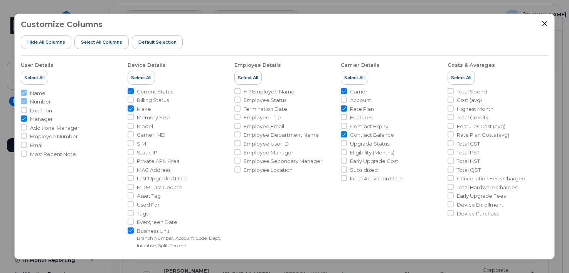
click at [343, 108] on input "Rate Plan" at bounding box center [344, 108] width 6 height 6
checkbox input "false"
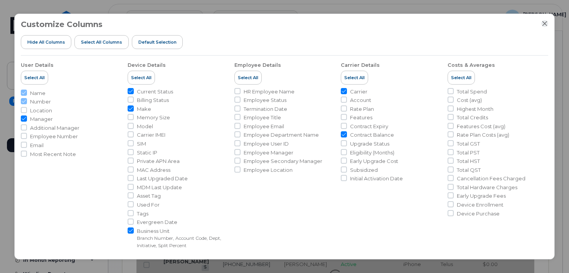
click at [545, 22] on icon "Close" at bounding box center [545, 23] width 6 height 6
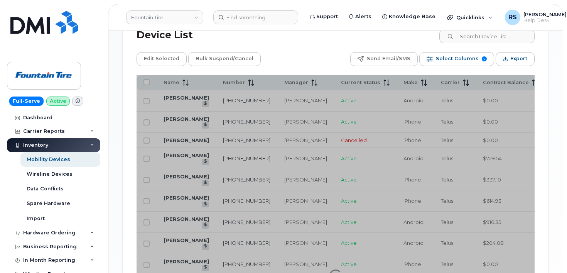
click at [279, 52] on div "Edit Selected Bulk Suspend/Cancel Send Email/SMS Select Columns 9 Filter Refres…" at bounding box center [336, 59] width 398 height 14
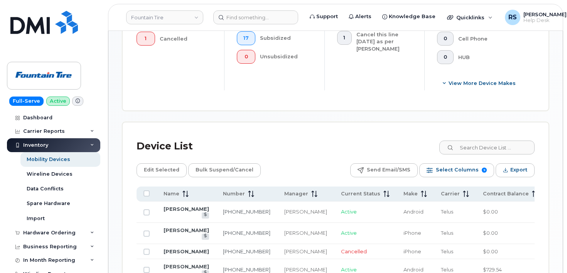
scroll to position [289, 0]
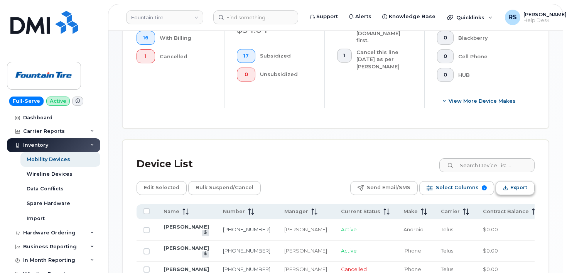
click at [514, 182] on span "Export" at bounding box center [518, 188] width 17 height 12
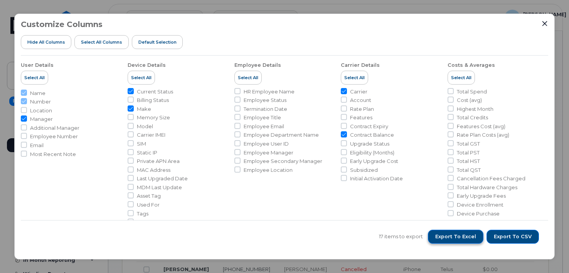
click at [456, 236] on span "Export to Excel" at bounding box center [455, 236] width 41 height 7
click at [511, 236] on span "Export to CSV" at bounding box center [513, 236] width 38 height 7
click at [544, 22] on icon "Close" at bounding box center [545, 23] width 6 height 6
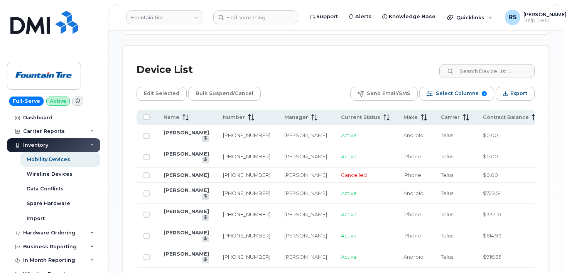
scroll to position [392, 0]
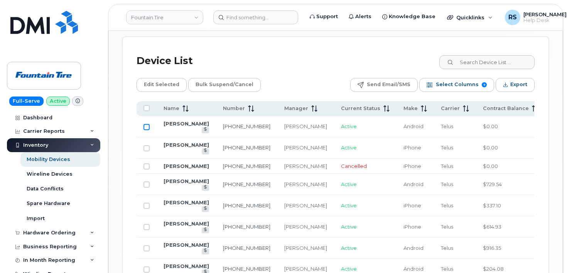
click at [146, 124] on input "Row Unselected" at bounding box center [146, 127] width 6 height 6
checkbox input "true"
click at [147, 145] on input "Row Unselected" at bounding box center [146, 148] width 6 height 6
checkbox input "true"
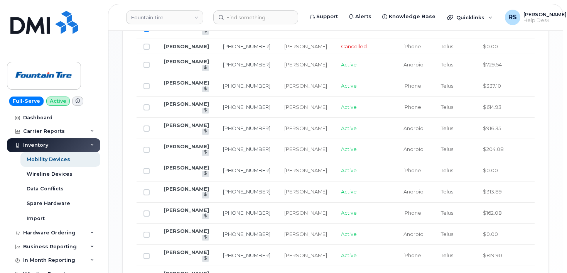
scroll to position [521, 0]
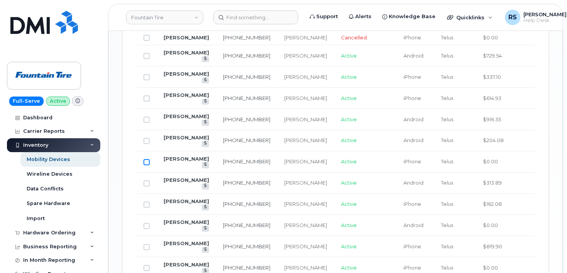
click at [147, 165] on input "Row Unselected" at bounding box center [146, 162] width 6 height 6
checkbox input "true"
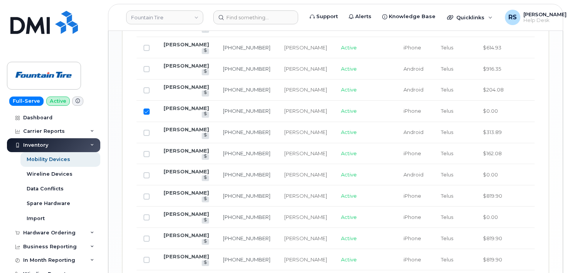
scroll to position [572, 0]
click at [147, 177] on input "Row Unselected" at bounding box center [146, 174] width 6 height 6
checkbox input "true"
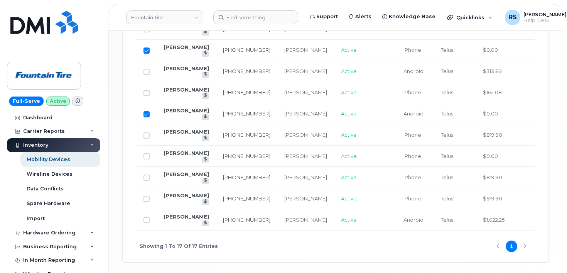
scroll to position [649, 0]
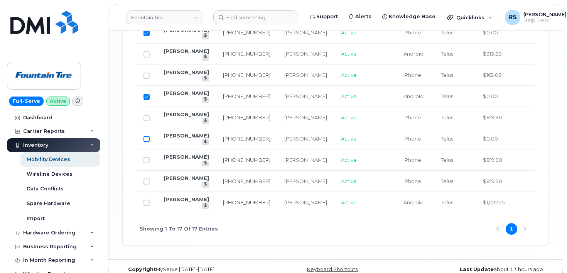
click at [146, 142] on input "Row Unselected" at bounding box center [146, 139] width 6 height 6
checkbox input "true"
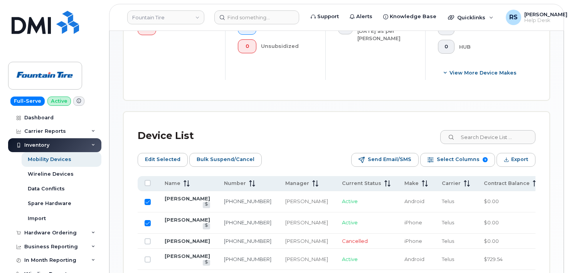
scroll to position [315, 0]
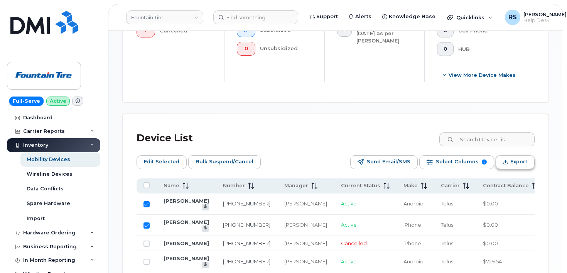
click at [514, 156] on span "Export" at bounding box center [518, 162] width 17 height 12
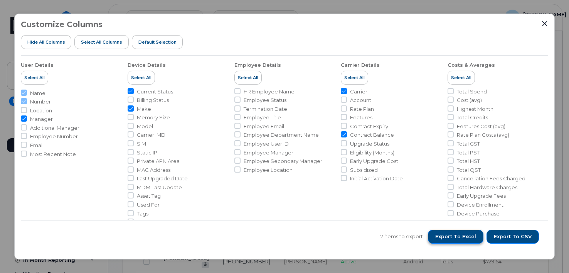
click at [460, 236] on span "Export to Excel" at bounding box center [455, 236] width 41 height 7
click at [511, 236] on span "Export to CSV" at bounding box center [513, 236] width 38 height 7
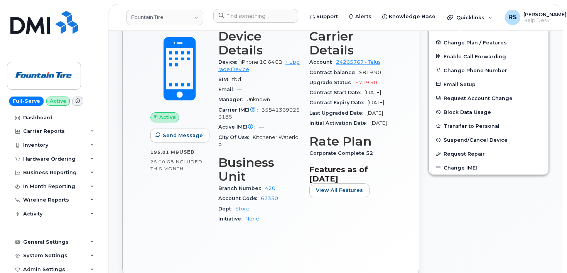
scroll to position [206, 0]
click at [160, 209] on div "Active Send Message 195.01 MB  used 25.00 GB  included this month" at bounding box center [180, 129] width 68 height 210
click at [142, 69] on div "Active Send Message 195.01 MB  used 25.00 GB  included this month Device Detail…" at bounding box center [271, 143] width 268 height 242
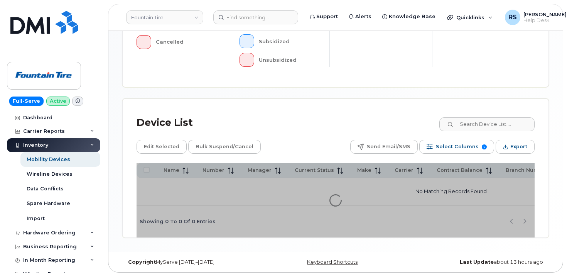
scroll to position [289, 0]
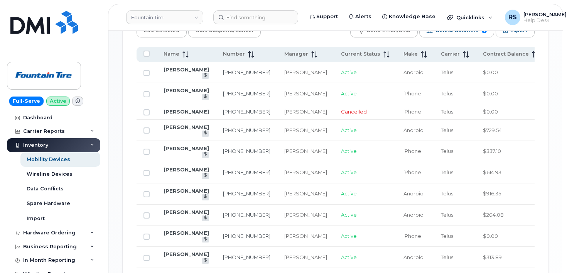
scroll to position [430, 0]
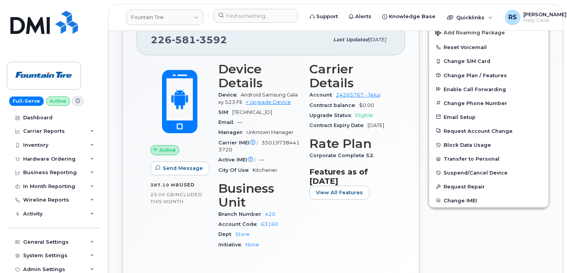
scroll to position [180, 0]
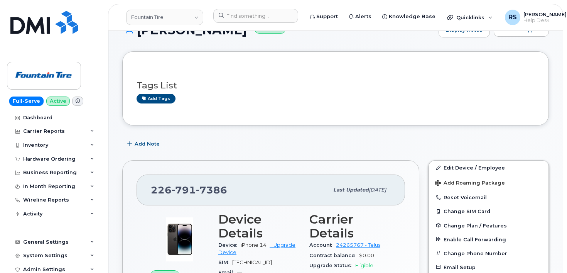
scroll to position [103, 0]
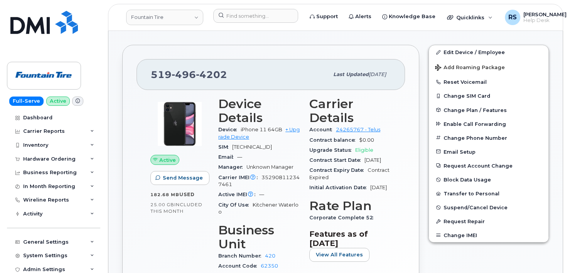
scroll to position [128, 0]
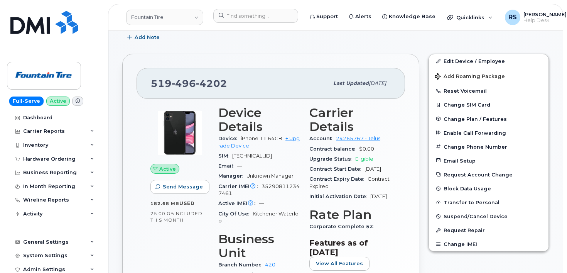
click at [365, 40] on div "Add Note" at bounding box center [335, 37] width 427 height 14
click at [196, 17] on link "Fountain Tire" at bounding box center [164, 17] width 77 height 15
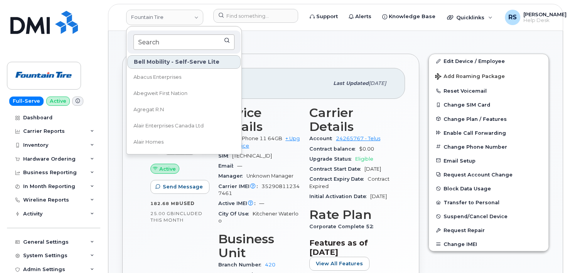
click at [147, 38] on input at bounding box center [183, 41] width 101 height 15
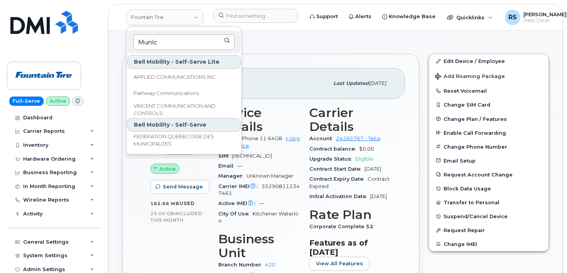
click at [166, 43] on input "Munic" at bounding box center [183, 41] width 101 height 15
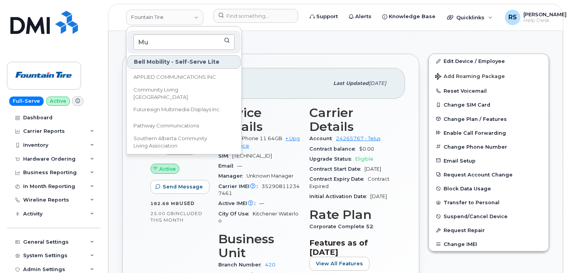
type input "M"
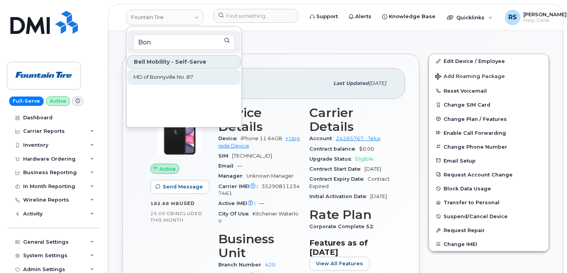
type input "Bon"
click at [160, 76] on span "MD of Bonnyville No. 87" at bounding box center [163, 77] width 60 height 8
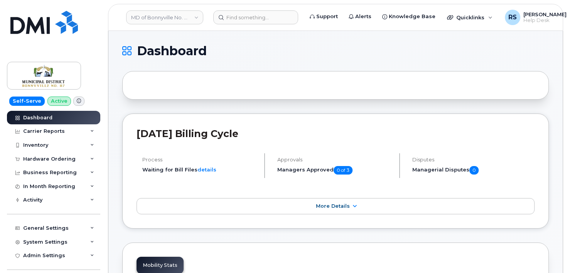
click at [219, 49] on h1 "Dashboard" at bounding box center [333, 51] width 423 height 12
click at [232, 49] on h1 "Dashboard" at bounding box center [333, 51] width 423 height 12
click at [195, 122] on div "September 2025 Billing Cycle Process Waiting for Bill Files details Approvals M…" at bounding box center [335, 170] width 427 height 115
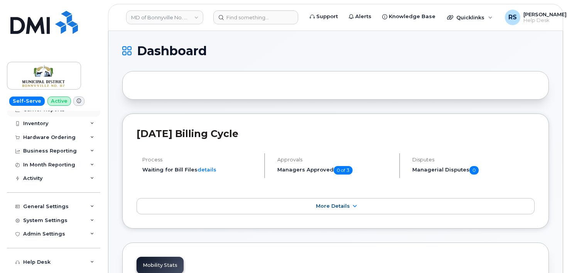
scroll to position [51, 0]
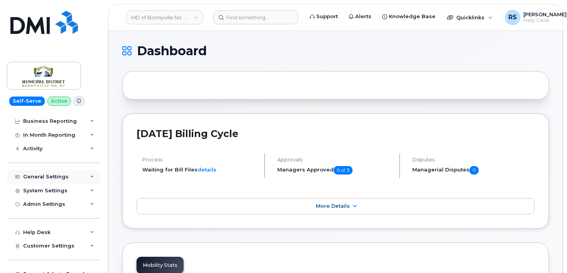
click at [61, 172] on div "General Settings" at bounding box center [53, 177] width 93 height 14
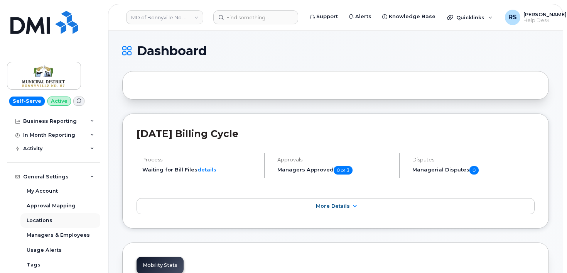
scroll to position [77, 0]
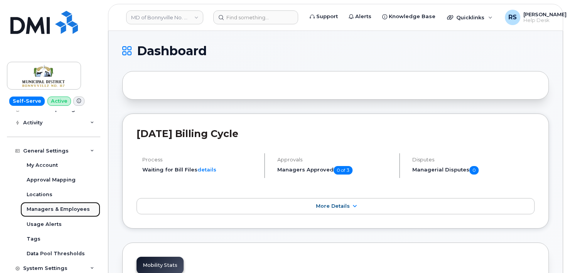
click at [50, 209] on div "Managers & Employees" at bounding box center [58, 209] width 63 height 7
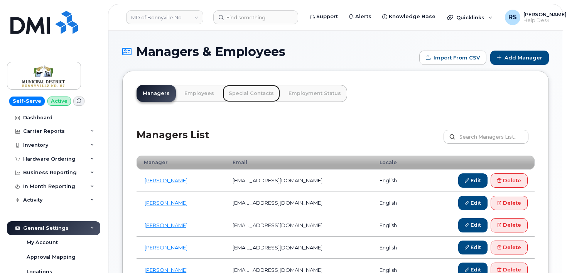
click at [246, 91] on link "Special Contacts" at bounding box center [251, 93] width 57 height 17
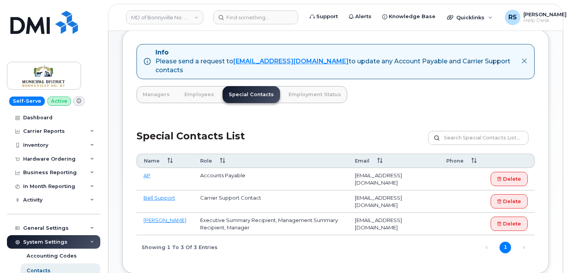
scroll to position [93, 0]
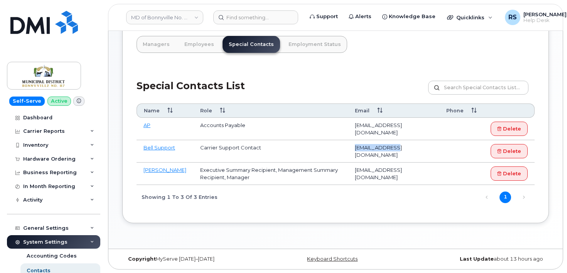
drag, startPoint x: 352, startPoint y: 148, endPoint x: 396, endPoint y: 150, distance: 44.4
click at [396, 150] on td "corpwr@bell.ca" at bounding box center [393, 151] width 91 height 22
copy td "corpwr@bell.ca"
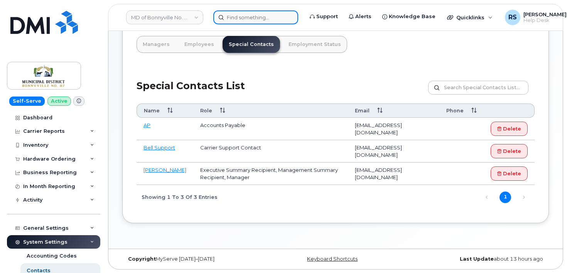
click at [235, 18] on input at bounding box center [255, 17] width 85 height 14
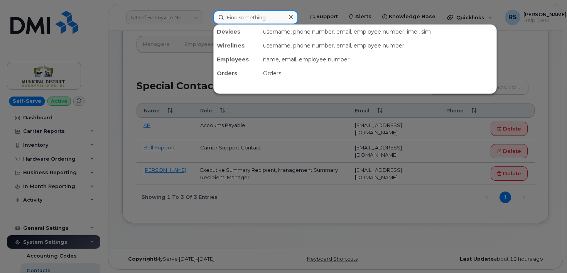
paste input "202-381-8241"
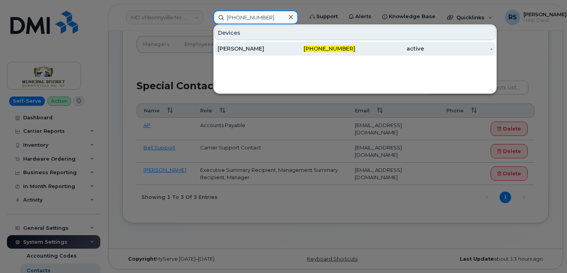
type input "202-381-8241"
click at [256, 48] on div "ENRIQUE ZULOAGA GOMEZ" at bounding box center [251, 49] width 69 height 8
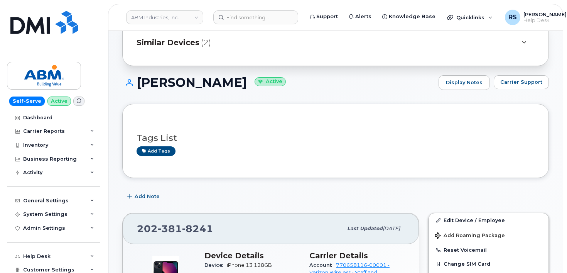
scroll to position [26, 0]
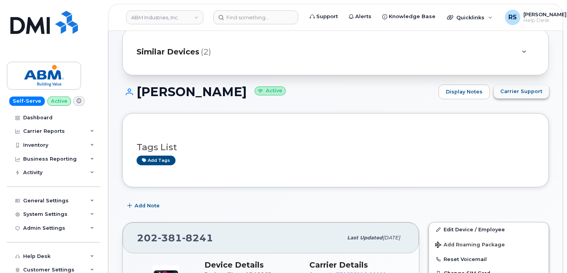
click at [518, 88] on span "Carrier Support" at bounding box center [521, 91] width 42 height 7
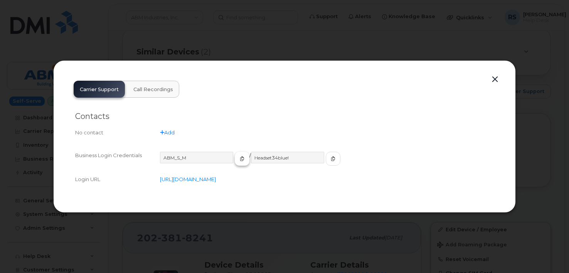
click at [240, 158] on icon "button" at bounding box center [242, 158] width 5 height 5
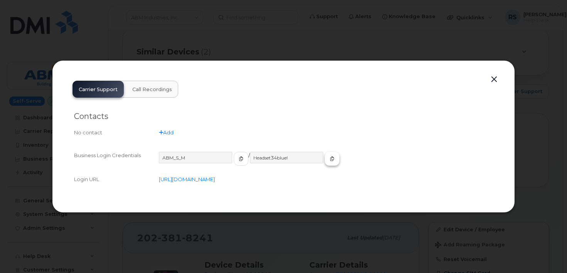
click at [330, 159] on icon "button" at bounding box center [332, 158] width 5 height 5
click at [493, 77] on button "button" at bounding box center [494, 79] width 12 height 11
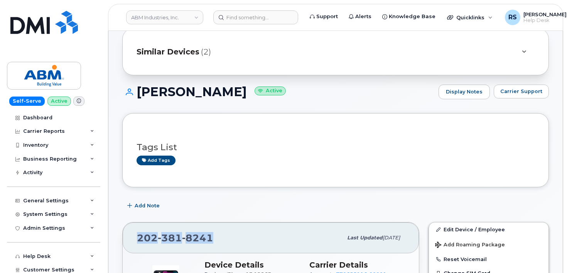
drag, startPoint x: 212, startPoint y: 238, endPoint x: 141, endPoint y: 244, distance: 71.2
copy span "[PHONE_NUMBER]"
click at [5, 175] on div "Self-Serve Active Dashboard Carrier Reports Monthly Billing Data Daily Data Poo…" at bounding box center [52, 136] width 105 height 273
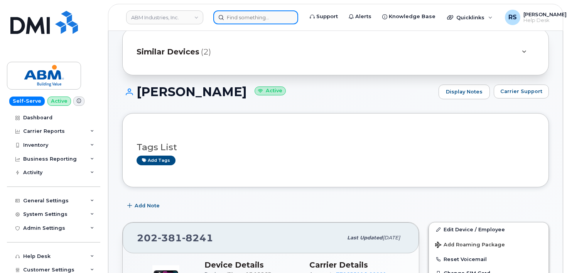
click at [240, 16] on input at bounding box center [255, 17] width 85 height 14
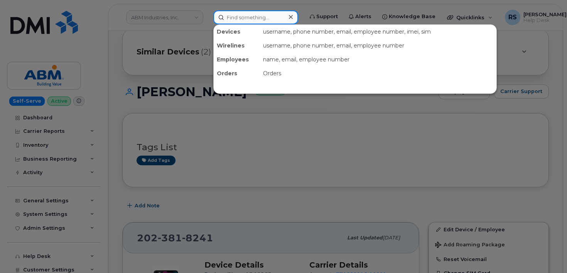
paste input "4162204965"
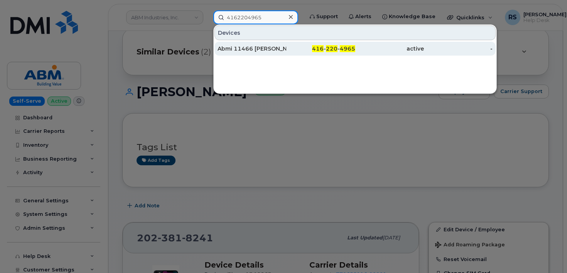
type input "4162204965"
click at [241, 48] on div "Abmi 11466 [PERSON_NAME]" at bounding box center [251, 49] width 69 height 8
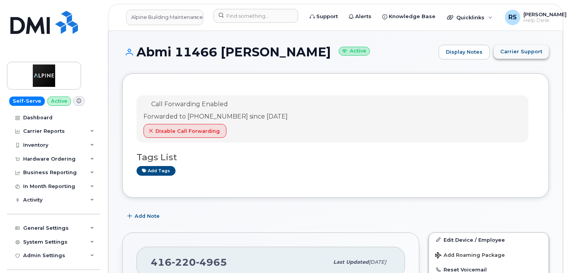
click at [521, 53] on span "Carrier Support" at bounding box center [521, 51] width 42 height 7
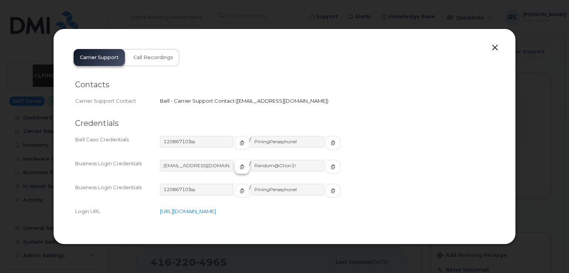
click at [240, 167] on icon "button" at bounding box center [242, 166] width 5 height 5
click at [330, 167] on span "button" at bounding box center [333, 166] width 7 height 7
click at [496, 49] on button "button" at bounding box center [495, 47] width 12 height 11
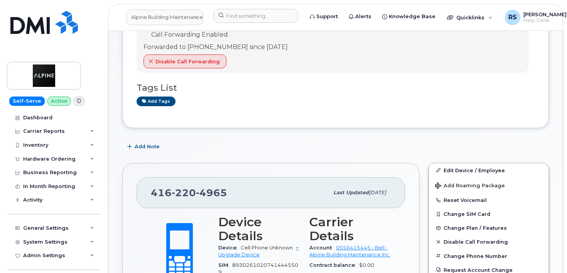
scroll to position [77, 0]
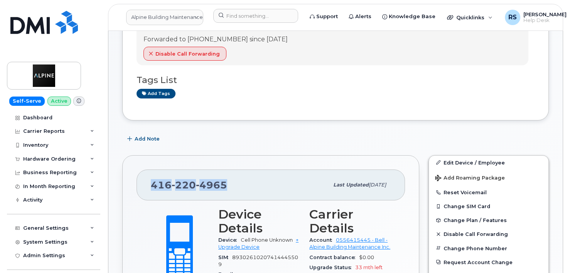
drag, startPoint x: 229, startPoint y: 184, endPoint x: 147, endPoint y: 187, distance: 82.2
click at [147, 187] on div "[PHONE_NUMBER] Last updated [DATE]" at bounding box center [271, 184] width 268 height 31
copy span "[PHONE_NUMBER]"
drag, startPoint x: 142, startPoint y: 37, endPoint x: 304, endPoint y: 39, distance: 161.6
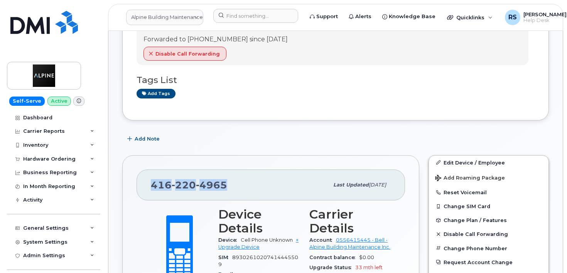
click at [304, 39] on div "Call Forwarding Enabled Forwarded to [PHONE_NUMBER] since [DATE] Disable Call F…" at bounding box center [333, 41] width 392 height 47
copy div "Forwarded to [PHONE_NUMBER] since [DATE]"
drag, startPoint x: 236, startPoint y: 186, endPoint x: 152, endPoint y: 185, distance: 84.1
click at [152, 185] on div "[PHONE_NUMBER]" at bounding box center [240, 185] width 178 height 16
copy span "[PHONE_NUMBER]"
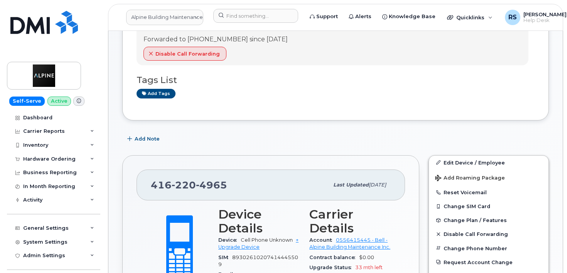
click at [373, 138] on div "Add Note" at bounding box center [335, 139] width 427 height 14
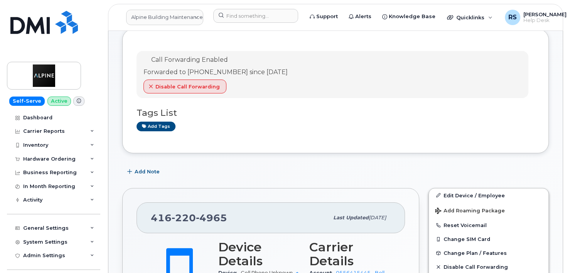
scroll to position [0, 0]
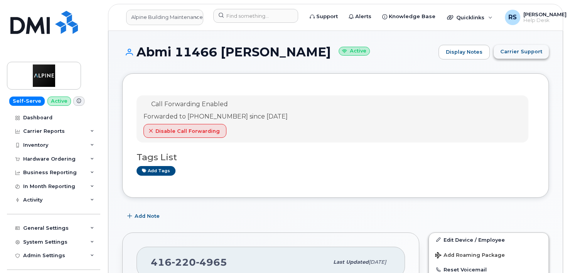
click at [512, 52] on span "Carrier Support" at bounding box center [521, 51] width 42 height 7
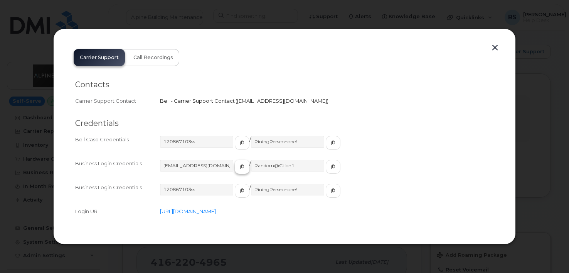
click at [240, 166] on icon "button" at bounding box center [242, 166] width 5 height 5
click at [331, 165] on icon "button" at bounding box center [333, 166] width 5 height 5
click at [497, 47] on button "button" at bounding box center [495, 47] width 12 height 11
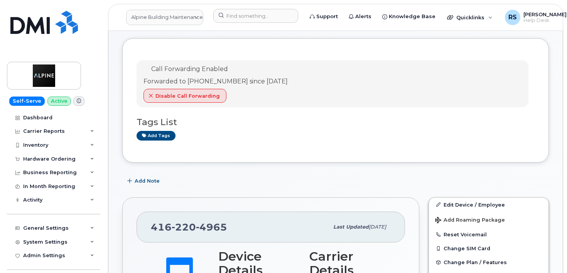
scroll to position [51, 0]
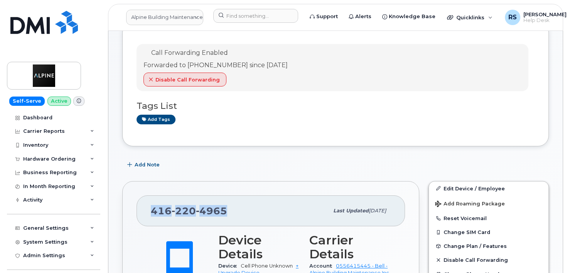
drag, startPoint x: 151, startPoint y: 211, endPoint x: 244, endPoint y: 211, distance: 93.3
click at [244, 211] on div "[PHONE_NUMBER]" at bounding box center [240, 210] width 178 height 16
copy span "[PHONE_NUMBER]"
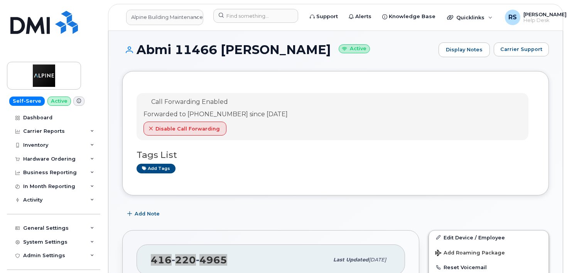
scroll to position [0, 0]
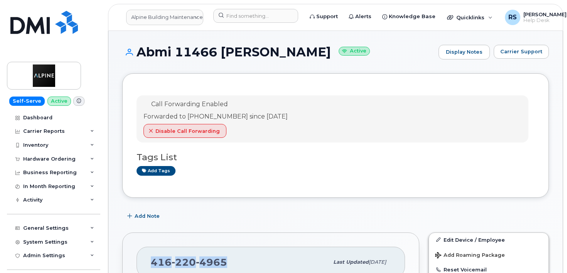
drag, startPoint x: 152, startPoint y: 101, endPoint x: 311, endPoint y: 116, distance: 160.3
click at [311, 116] on div "Call Forwarding Enabled Forwarded to [PHONE_NUMBER] since [DATE] Disable Call F…" at bounding box center [333, 118] width 392 height 47
copy div "Call Forwarding Enabled Forwarded to [PHONE_NUMBER] since [DATE]"
click at [11, 263] on div "Help Desk Roaming Data Block Dashboard Hardware Orders Repair Requests Change S…" at bounding box center [54, 276] width 95 height 28
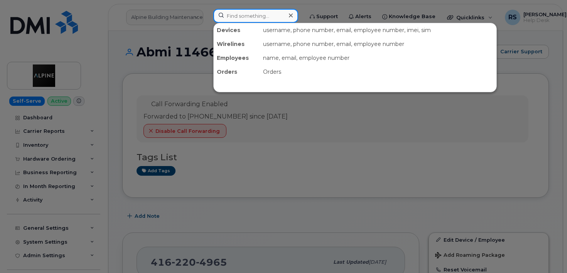
click at [239, 18] on input at bounding box center [255, 16] width 85 height 14
paste input "6198234128"
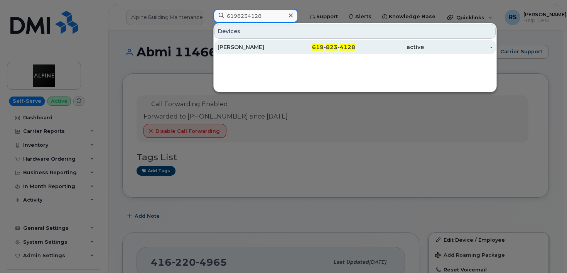
type input "6198234128"
click at [238, 44] on div "[PERSON_NAME]" at bounding box center [251, 47] width 69 height 8
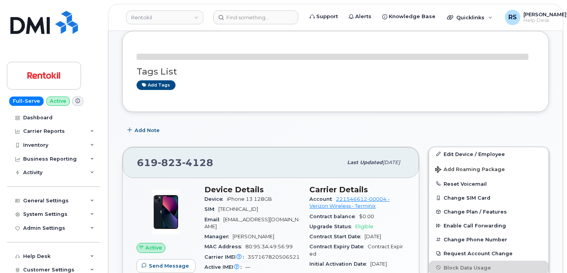
scroll to position [154, 0]
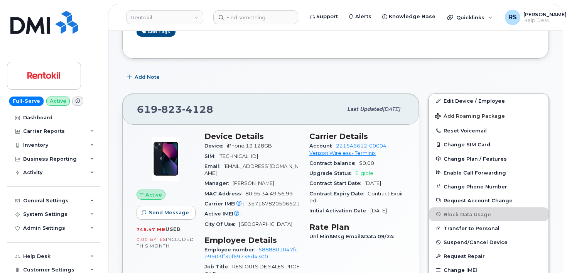
click at [3, 238] on div "Full-Serve Active Dashboard Carrier Reports Monthly Billing Data Daily Data Poo…" at bounding box center [52, 136] width 105 height 273
click at [271, 71] on div "Add Note" at bounding box center [335, 77] width 427 height 14
click at [5, 258] on div "Full-Serve Active Dashboard Carrier Reports Monthly Billing Data Daily Data Poo…" at bounding box center [52, 136] width 105 height 273
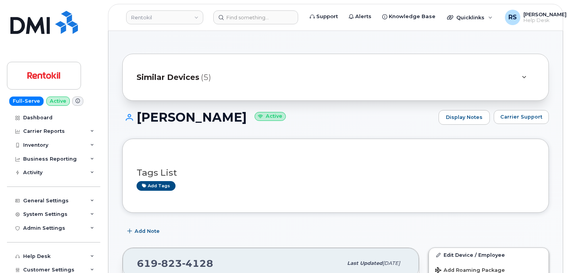
scroll to position [0, 0]
click at [514, 119] on span "Carrier Support" at bounding box center [521, 116] width 42 height 7
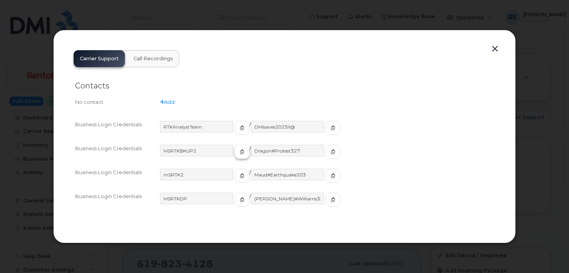
click at [240, 151] on icon "button" at bounding box center [242, 151] width 5 height 5
click at [331, 153] on icon "button" at bounding box center [333, 151] width 5 height 5
click at [494, 48] on button "button" at bounding box center [495, 49] width 12 height 11
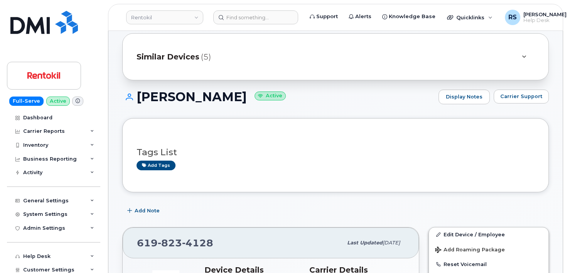
scroll to position [51, 0]
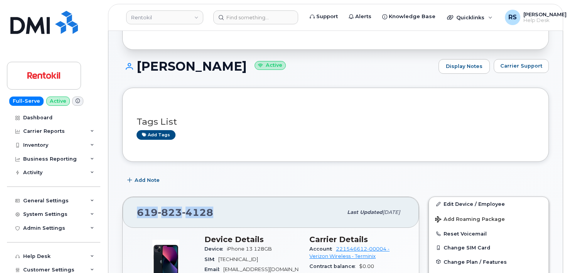
drag, startPoint x: 217, startPoint y: 211, endPoint x: 136, endPoint y: 209, distance: 81.0
click at [136, 209] on div "619 823 4128 Last updated Oct 03, 2025" at bounding box center [271, 212] width 296 height 31
copy span "619 823 4128"
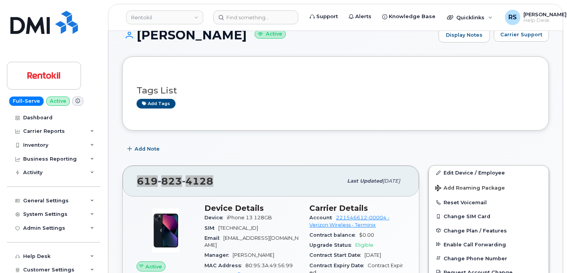
scroll to position [128, 0]
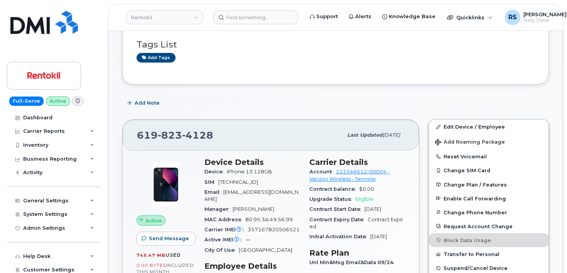
click at [4, 254] on div "Full-Serve Active Dashboard Carrier Reports Monthly Billing Data Daily Data Poo…" at bounding box center [52, 136] width 105 height 273
click at [6, 255] on div "Full-Serve Active Dashboard Carrier Reports Monthly Billing Data Daily Data Poo…" at bounding box center [52, 136] width 105 height 273
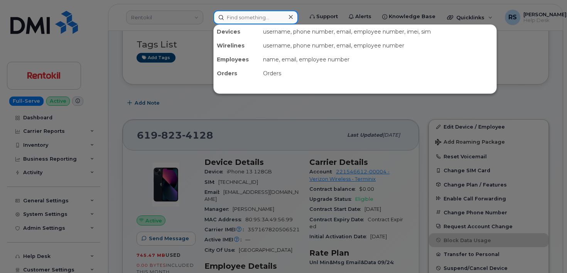
click at [228, 13] on input at bounding box center [255, 17] width 85 height 14
paste input "615.775.0671"
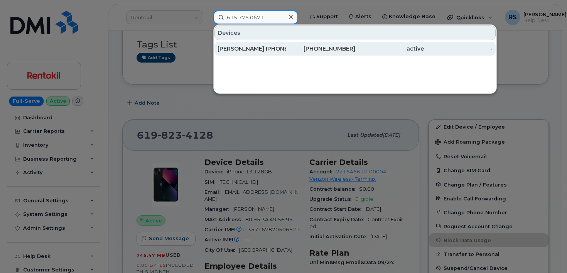
type input "615.775.0671"
click at [258, 50] on div "BRYON SUMMERS IPHONE" at bounding box center [251, 49] width 69 height 8
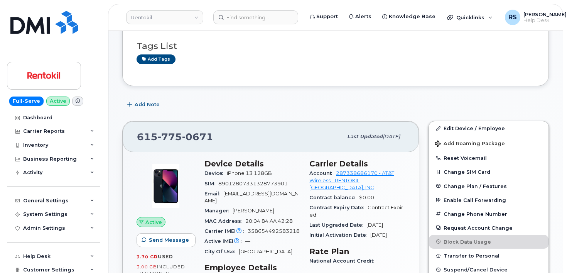
scroll to position [128, 0]
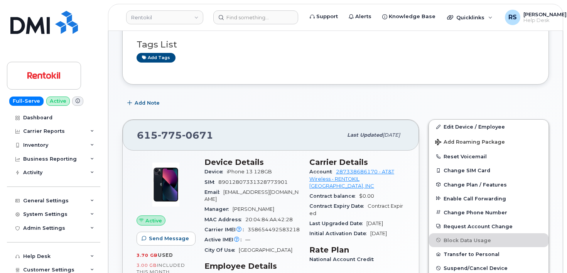
click at [5, 254] on div "Full-Serve Active Dashboard Carrier Reports Monthly Billing Data Daily Data Poo…" at bounding box center [52, 136] width 105 height 273
click at [5, 267] on div "Full-Serve Active Dashboard Carrier Reports Monthly Billing Data Daily Data Poo…" at bounding box center [52, 136] width 105 height 273
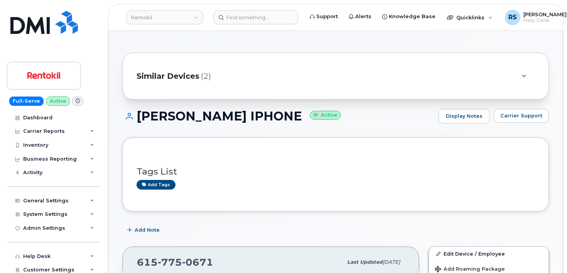
scroll to position [0, 0]
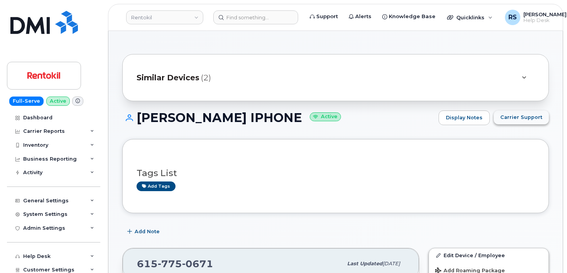
click at [523, 120] on span "Carrier Support" at bounding box center [521, 116] width 42 height 7
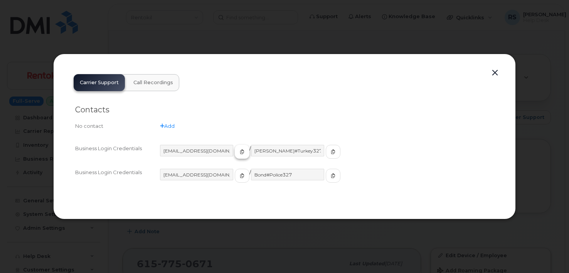
click at [240, 153] on icon "button" at bounding box center [242, 151] width 5 height 5
click at [331, 154] on icon "button" at bounding box center [333, 151] width 5 height 5
click at [5, 264] on div at bounding box center [284, 136] width 569 height 273
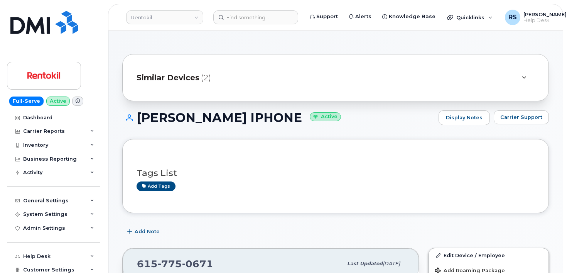
click at [5, 261] on div "Full-Serve Active Dashboard Carrier Reports Monthly Billing Data Daily Data Poo…" at bounding box center [52, 136] width 105 height 273
click at [6, 262] on div "Full-Serve Active Dashboard Carrier Reports Monthly Billing Data Daily Data Poo…" at bounding box center [52, 136] width 105 height 273
click at [235, 18] on input at bounding box center [255, 17] width 85 height 14
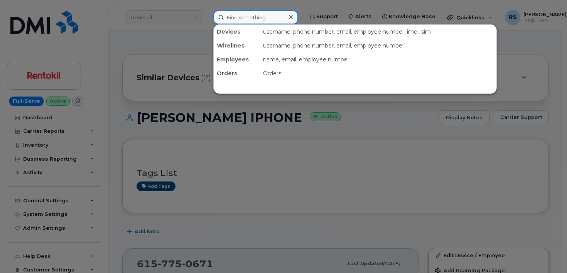
paste input "[PHONE_NUMBER]"
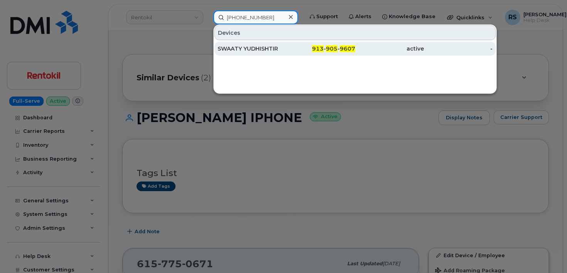
type input "[PHONE_NUMBER]"
click at [270, 50] on div "SWAATY YUDHISHTIR" at bounding box center [251, 49] width 69 height 8
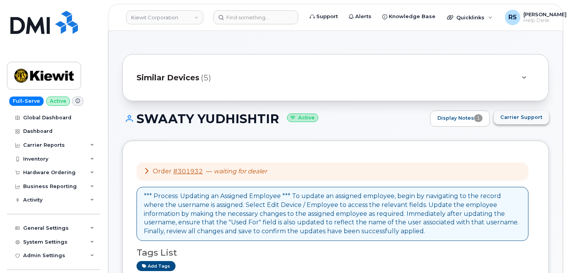
click at [521, 114] on span "Carrier Support" at bounding box center [521, 116] width 42 height 7
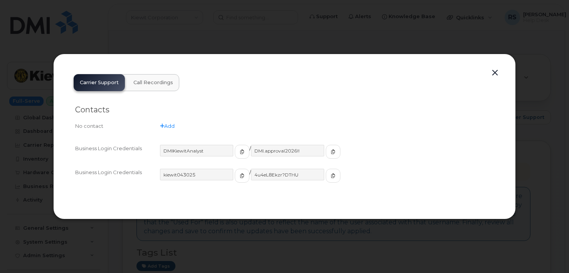
click at [497, 72] on button "button" at bounding box center [495, 72] width 12 height 11
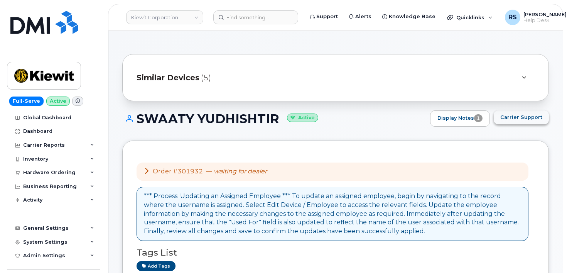
click at [517, 117] on span "Carrier Support" at bounding box center [521, 116] width 42 height 7
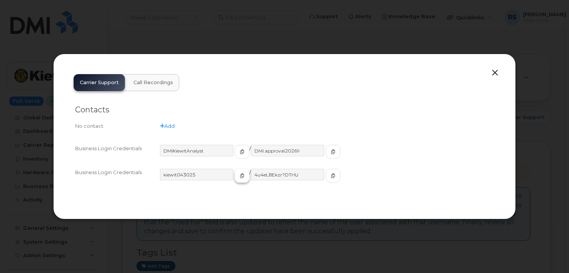
click at [240, 175] on icon "button" at bounding box center [242, 175] width 5 height 5
click at [330, 177] on span "button" at bounding box center [333, 175] width 7 height 7
click at [493, 68] on button "button" at bounding box center [495, 72] width 12 height 11
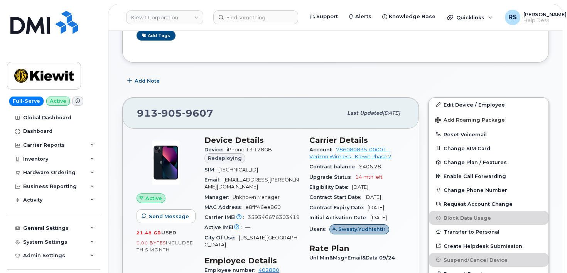
scroll to position [231, 0]
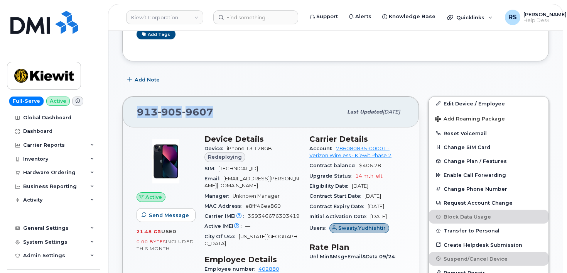
drag, startPoint x: 215, startPoint y: 115, endPoint x: 131, endPoint y: 114, distance: 84.1
click at [131, 114] on div "[PHONE_NUMBER] Last updated [DATE]" at bounding box center [271, 111] width 296 height 31
copy span "[PHONE_NUMBER]"
click at [14, 262] on div "Admin Settings" at bounding box center [53, 255] width 93 height 14
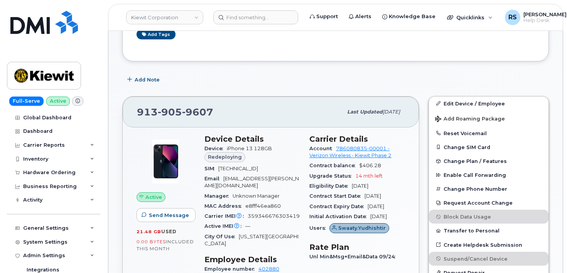
click at [7, 265] on div "Admin Settings Integrations MDM/UEM Config" at bounding box center [54, 269] width 95 height 43
click at [235, 17] on input at bounding box center [255, 17] width 85 height 14
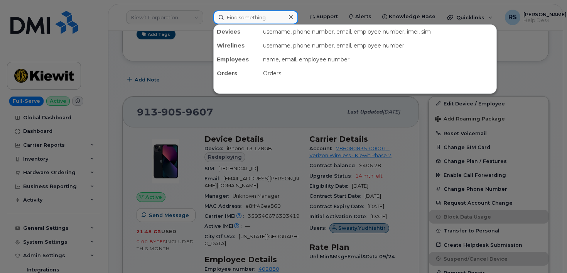
paste input "[PHONE_NUMBER]"
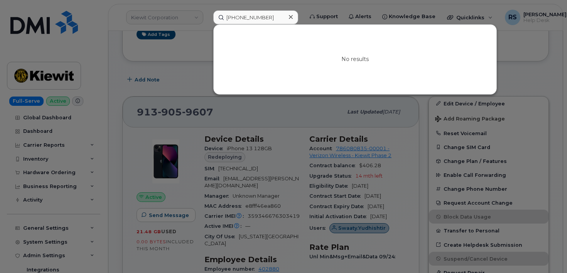
click at [8, 264] on div at bounding box center [283, 136] width 567 height 273
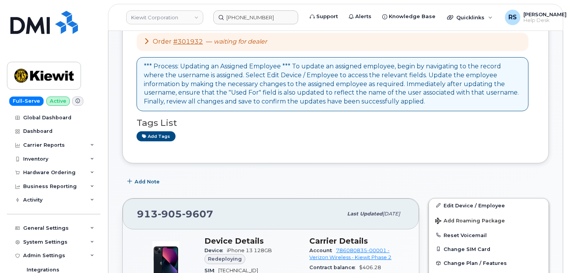
scroll to position [128, 0]
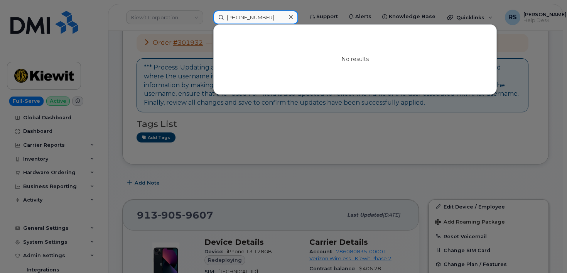
drag, startPoint x: 233, startPoint y: 17, endPoint x: 190, endPoint y: 17, distance: 42.4
click at [207, 17] on div "[PHONE_NUMBER] No results" at bounding box center [255, 17] width 97 height 14
paste input "[PHONE_NUMBER]"
click at [268, 16] on input "[PHONE_NUMBER]" at bounding box center [255, 17] width 85 height 14
type input "[PHONE_NUMBER]"
